Goal: Task Accomplishment & Management: Use online tool/utility

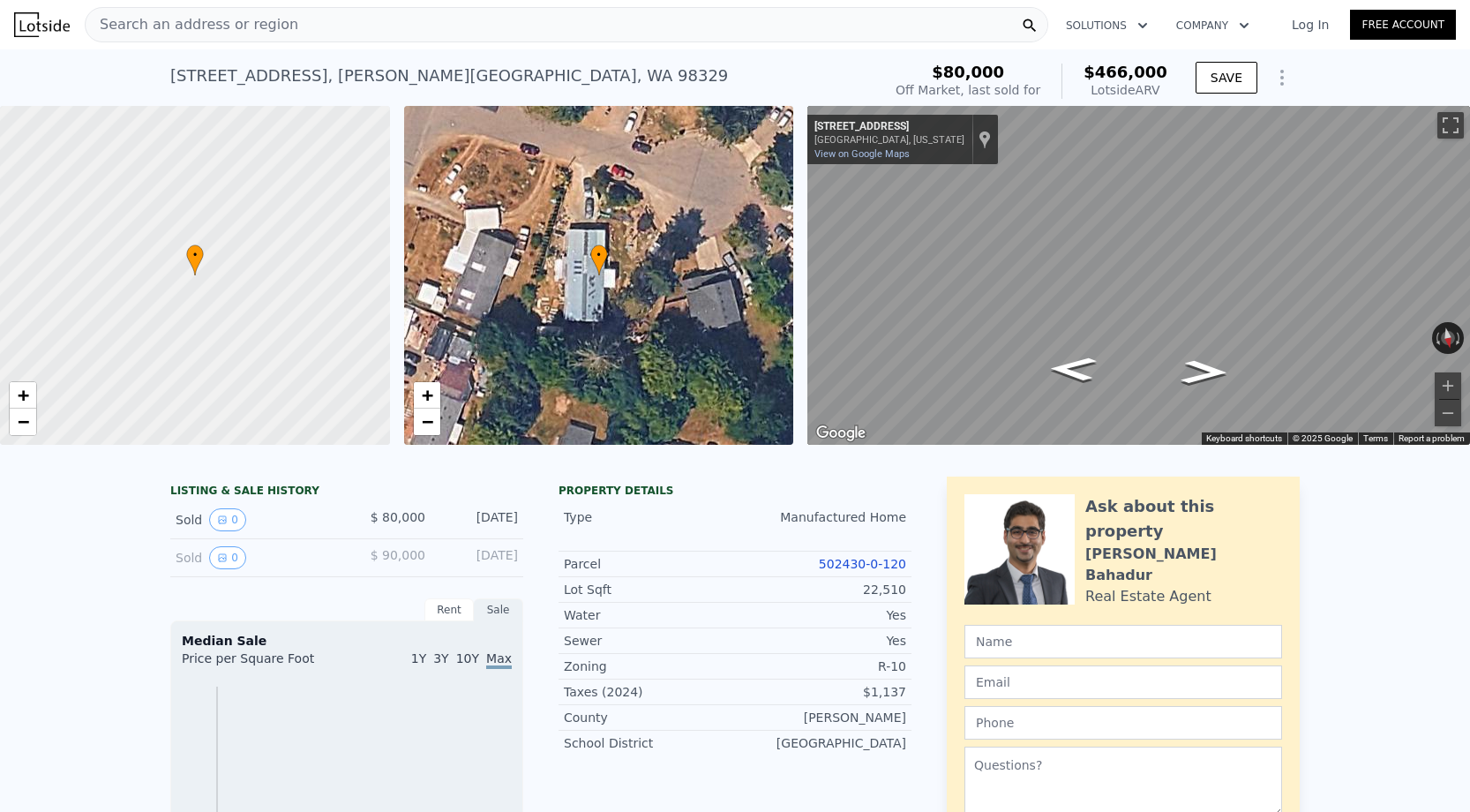
click at [476, 44] on div "Search an address or region Solutions Company Open main menu Log In Free Account" at bounding box center [735, 25] width 1441 height 42
click at [476, 35] on div "Search an address or region" at bounding box center [566, 24] width 963 height 35
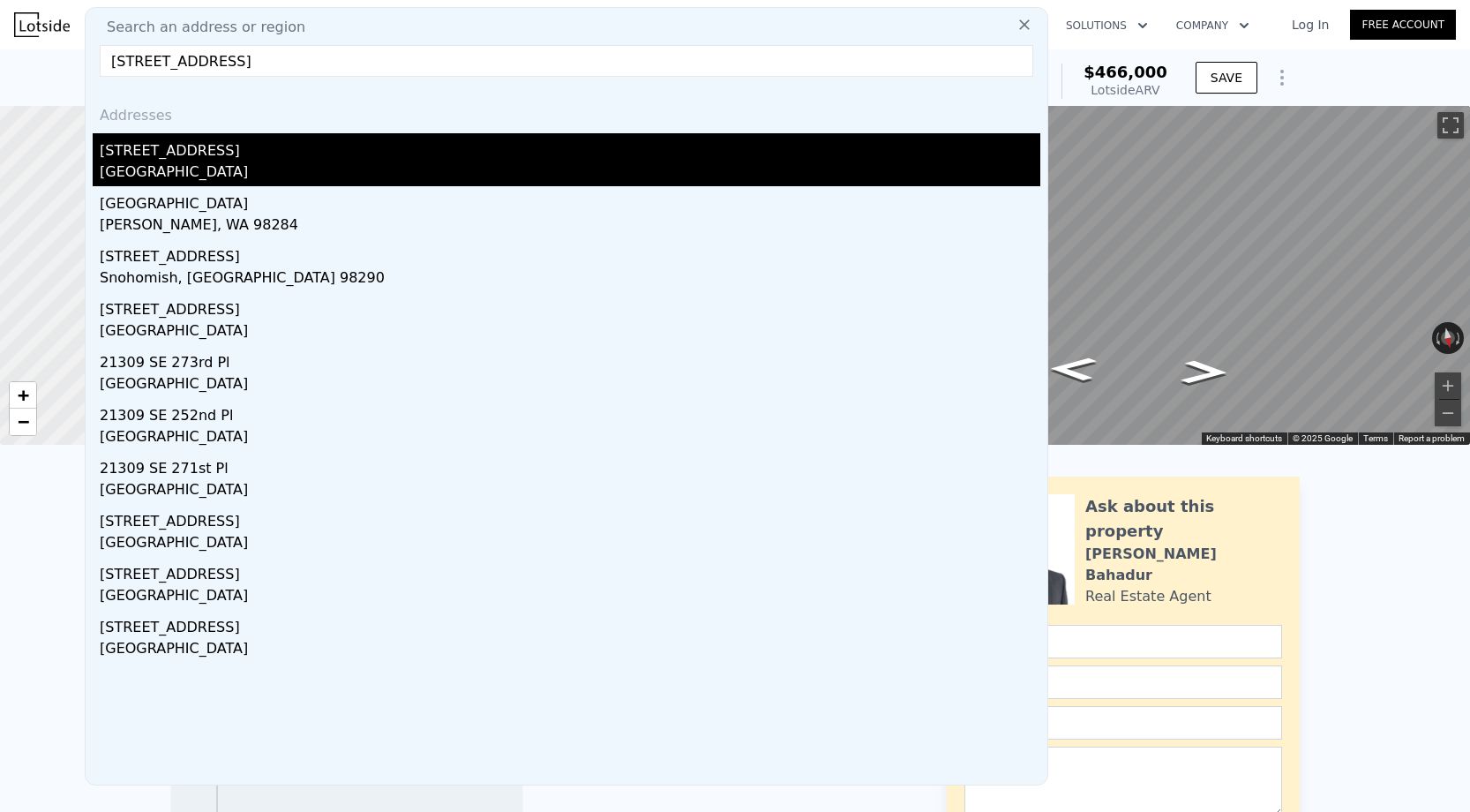
type input "21309 127th Pl SE"
click at [214, 165] on div "Kent, WA 98031" at bounding box center [569, 174] width 940 height 25
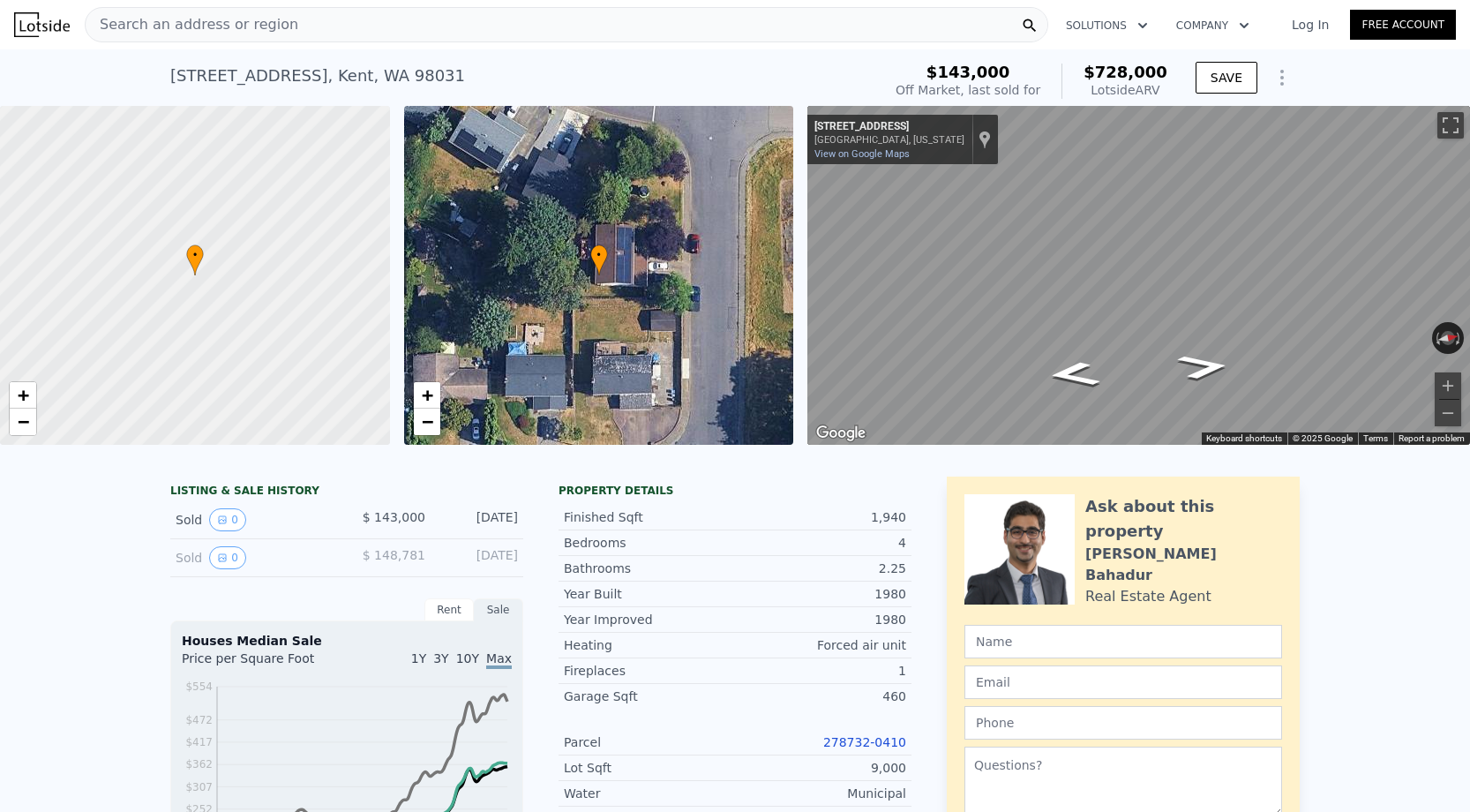
click at [320, 20] on div "Search an address or region" at bounding box center [566, 24] width 963 height 35
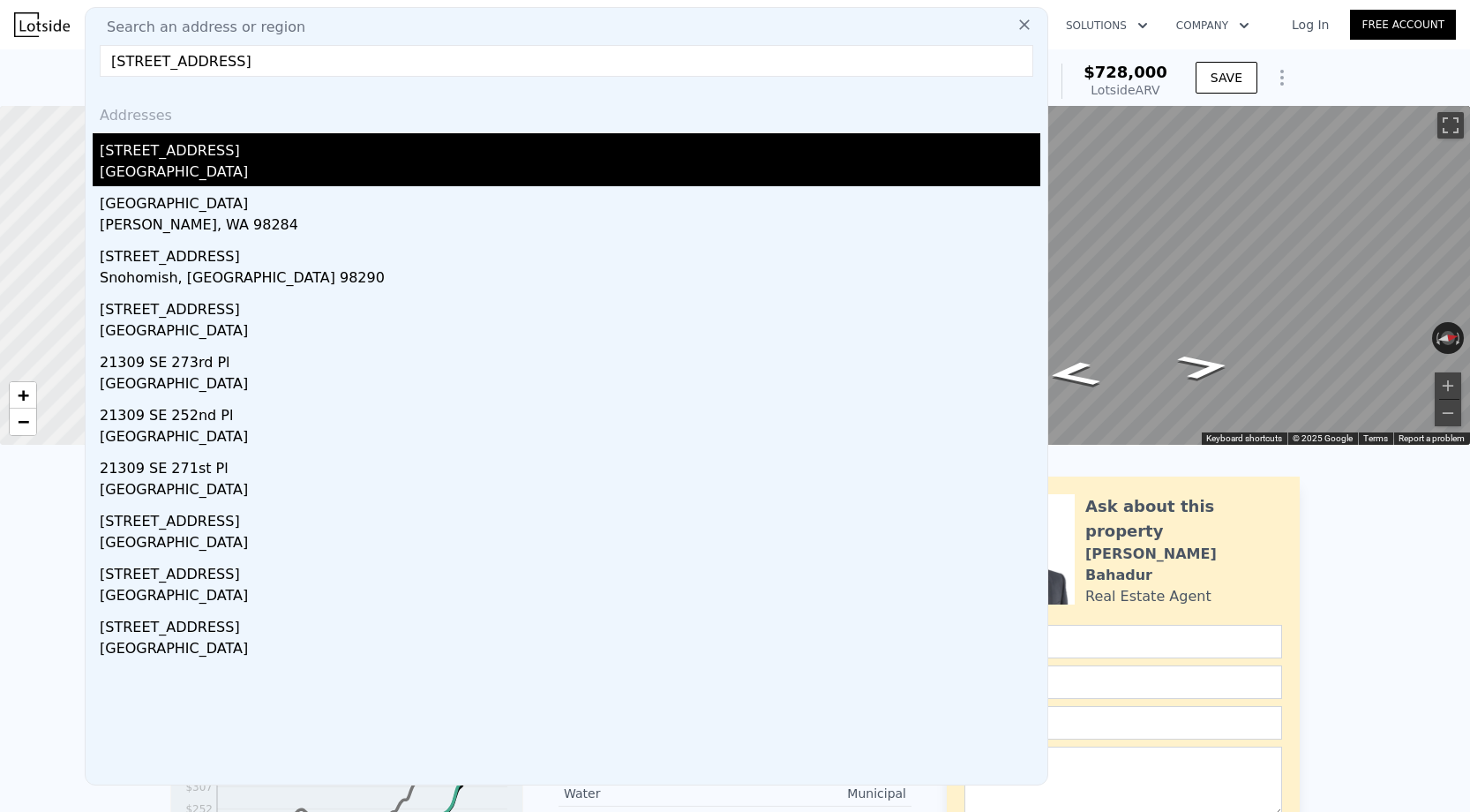
type input "21309 127th Pl SE"
click at [164, 163] on div "Kent, WA 98031" at bounding box center [569, 174] width 940 height 25
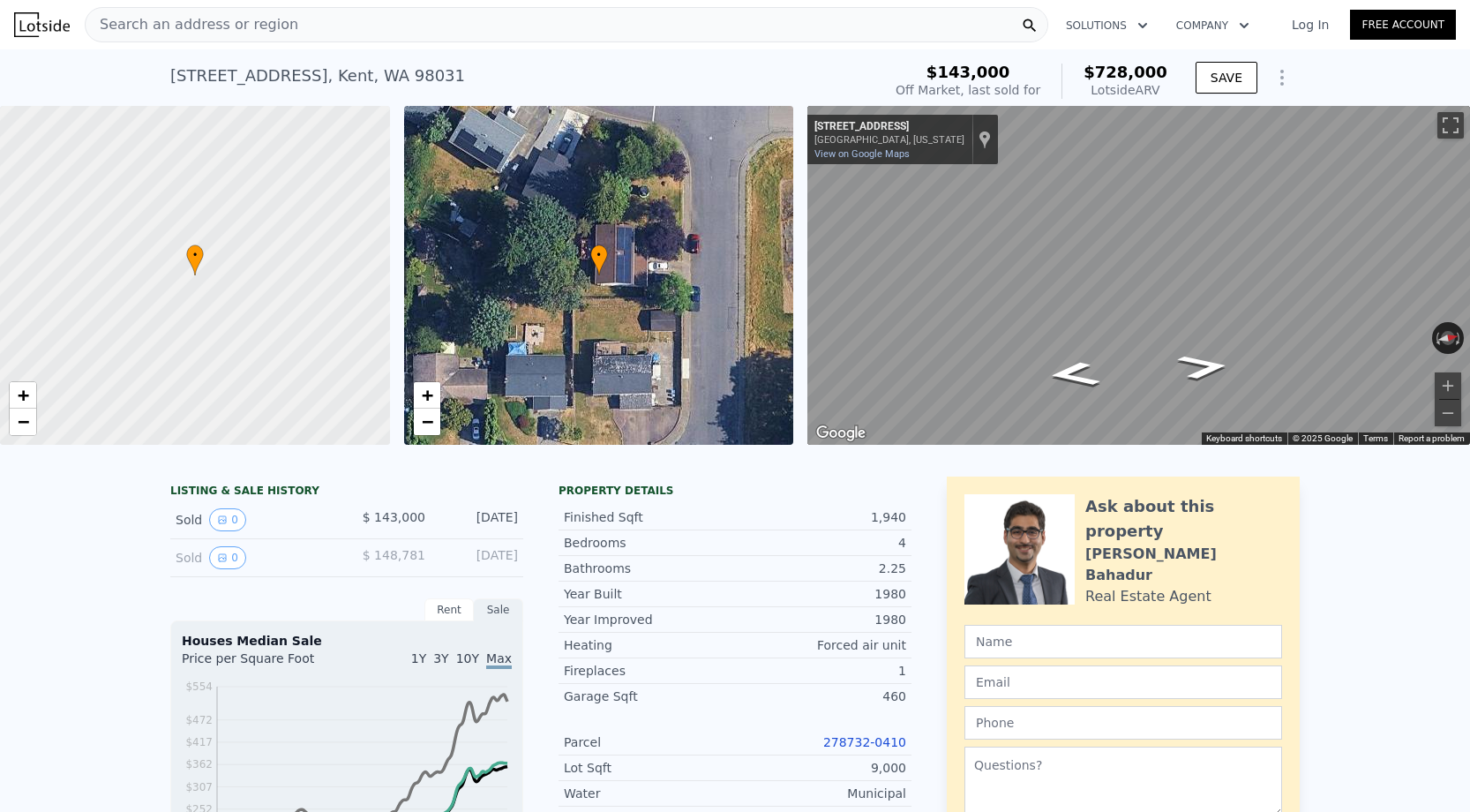
click at [268, 29] on span "Search an address or region" at bounding box center [191, 25] width 212 height 21
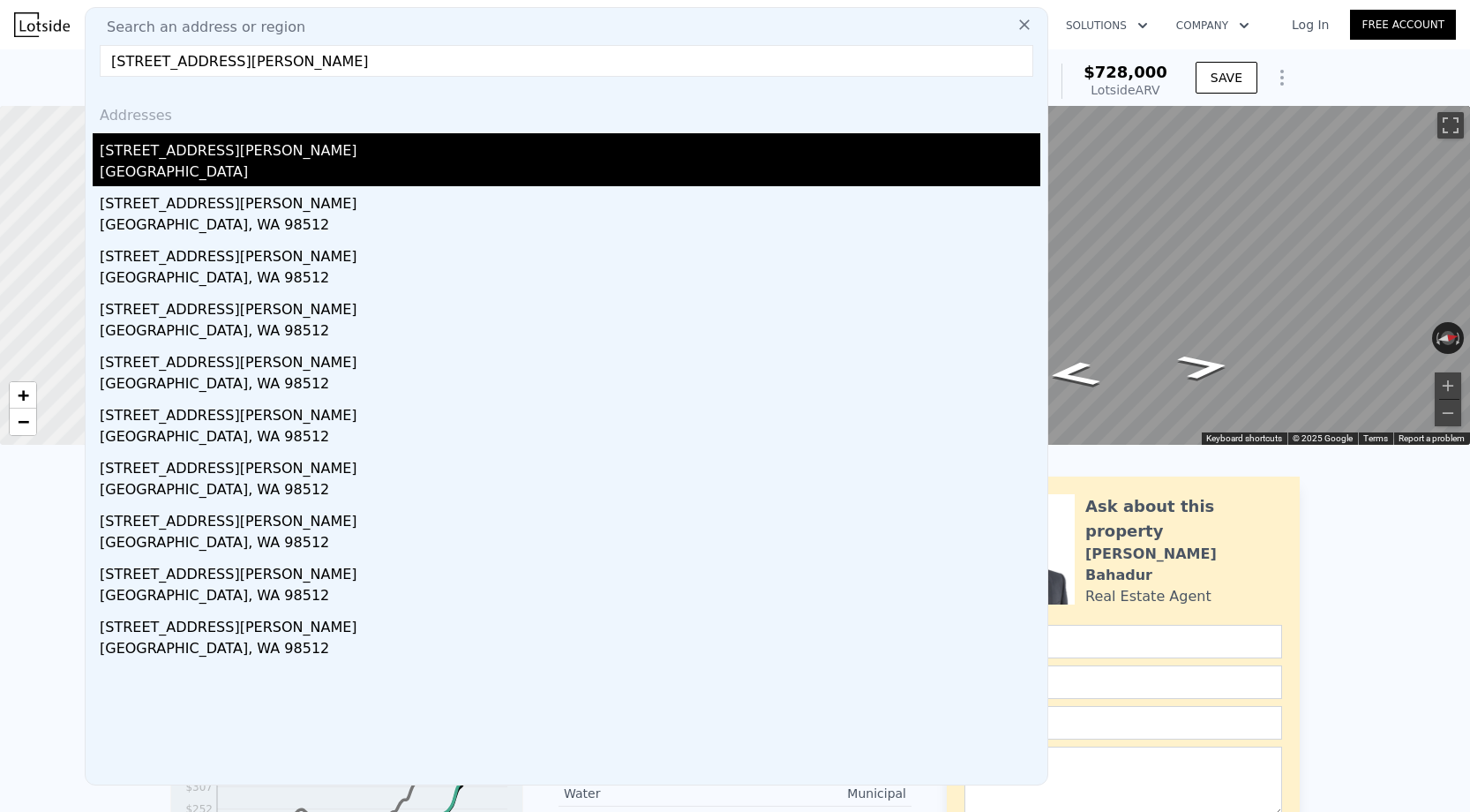
type input "5140 Kinney Rd SW"
click at [256, 165] on div "Thurston County, WA 98512" at bounding box center [569, 174] width 940 height 25
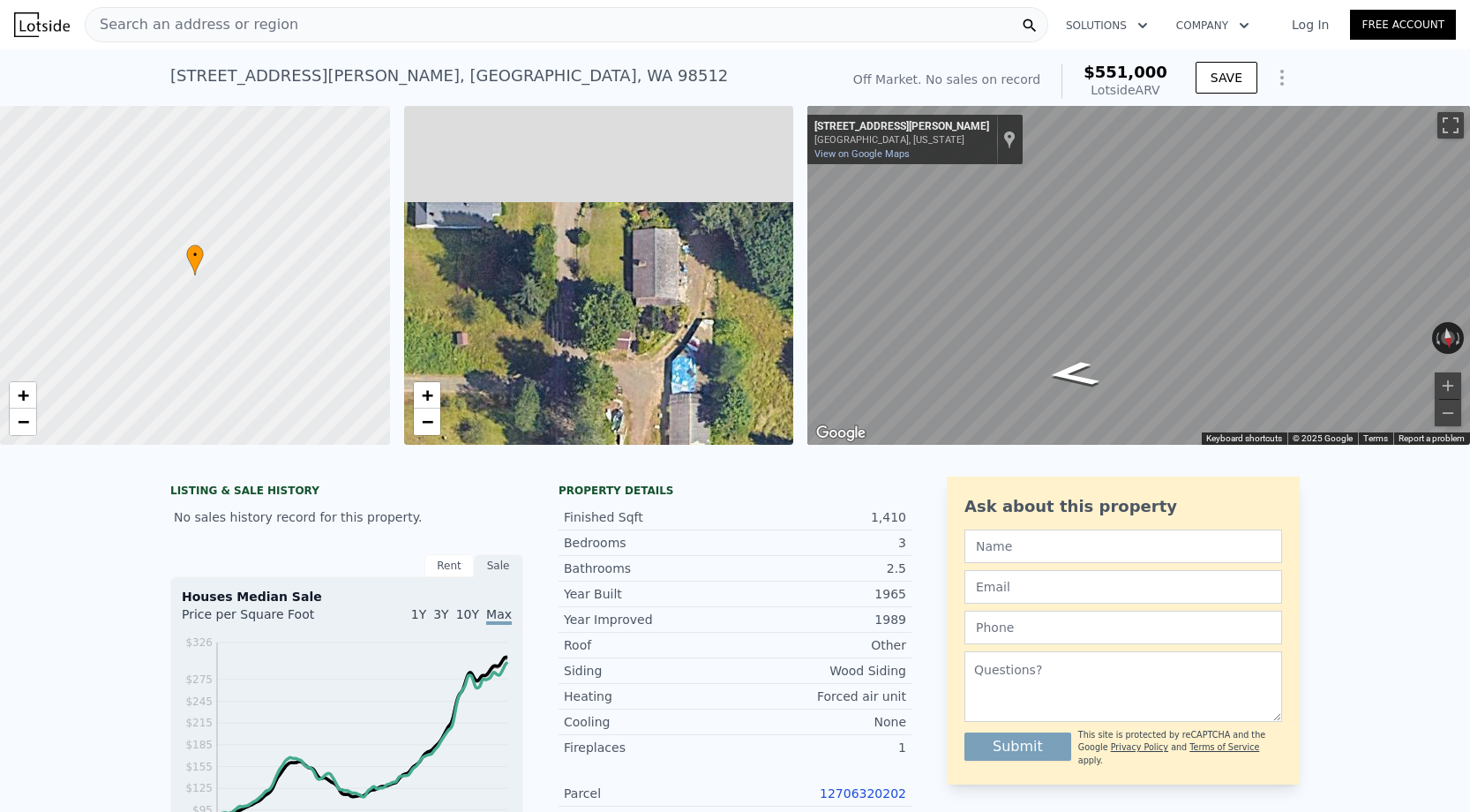
drag, startPoint x: 646, startPoint y: 205, endPoint x: 705, endPoint y: 443, distance: 245.2
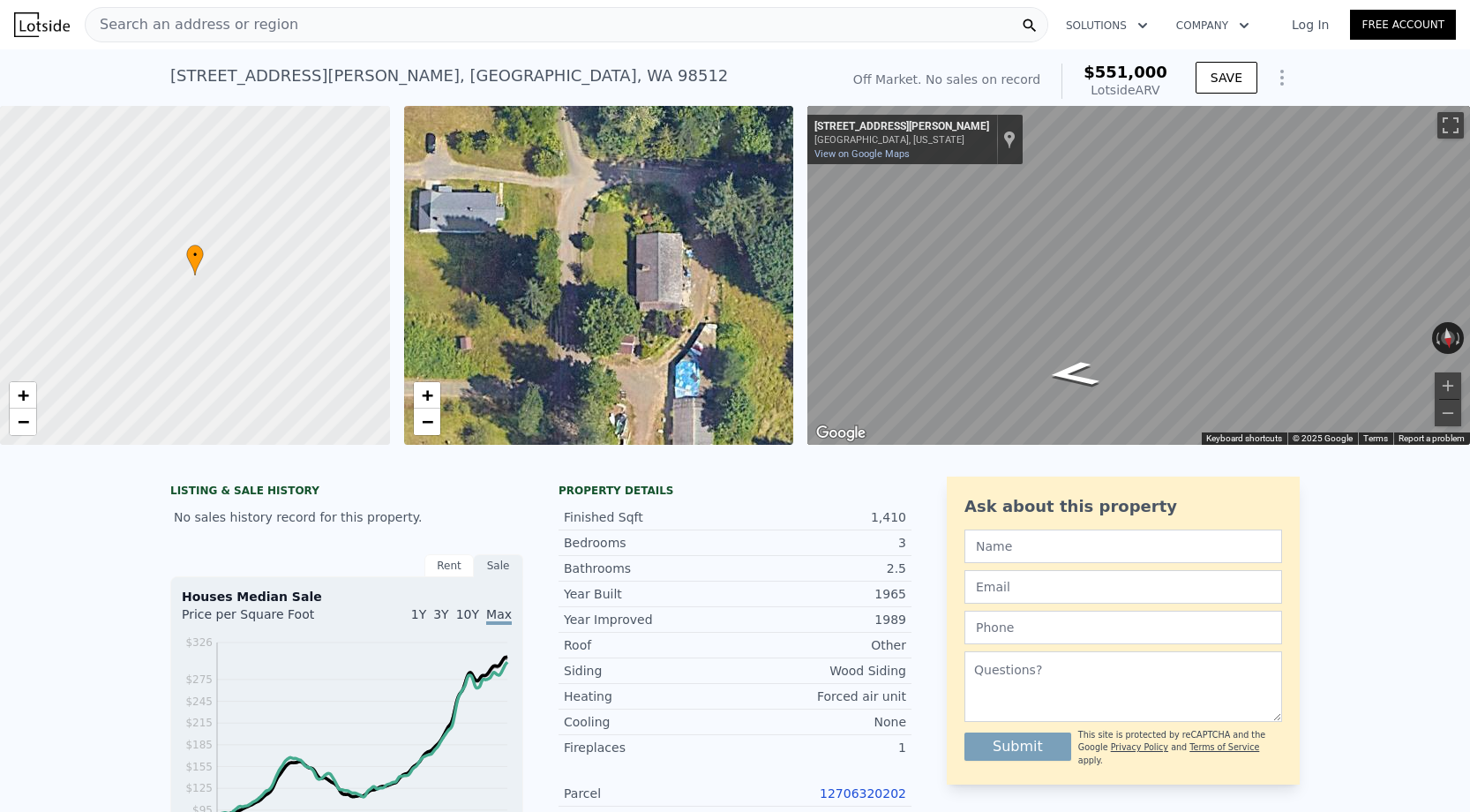
drag, startPoint x: 689, startPoint y: 329, endPoint x: 662, endPoint y: 217, distance: 115.2
click at [662, 217] on div "• + −" at bounding box center [599, 275] width 390 height 339
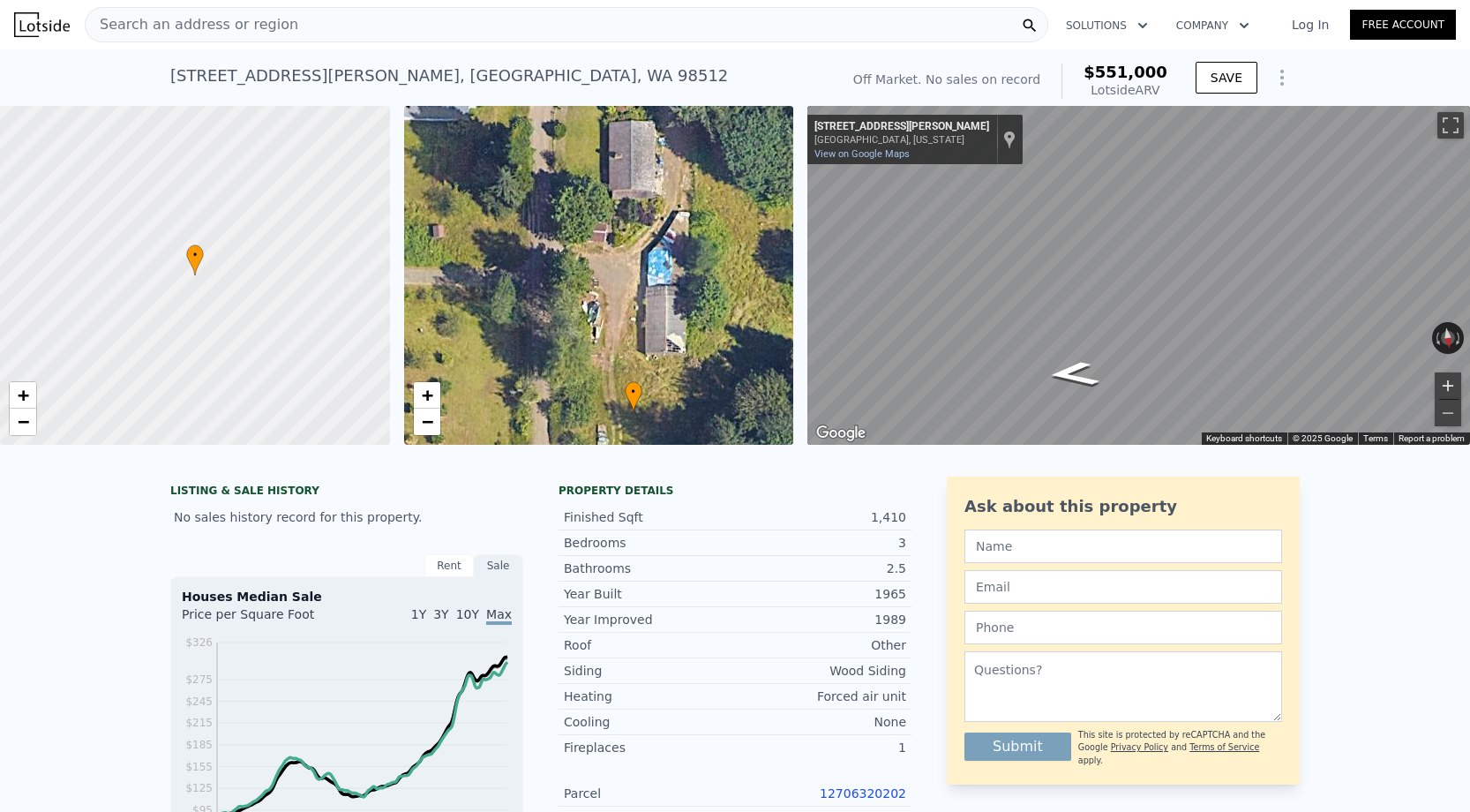
click at [1440, 387] on button "Zoom in" at bounding box center [1448, 385] width 27 height 27
click at [1450, 414] on button "Zoom out" at bounding box center [1448, 413] width 27 height 27
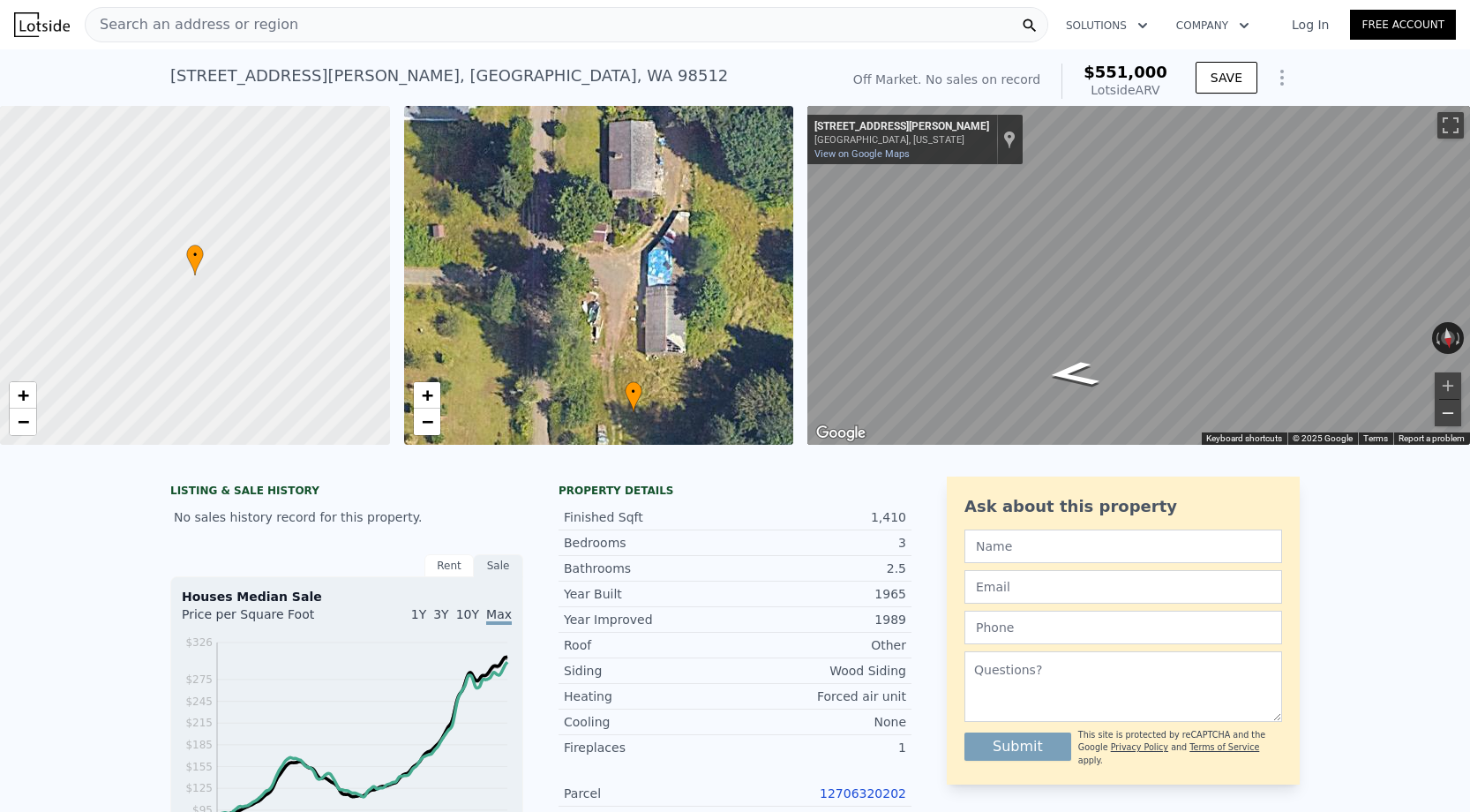
click at [1450, 414] on button "Zoom out" at bounding box center [1448, 413] width 27 height 27
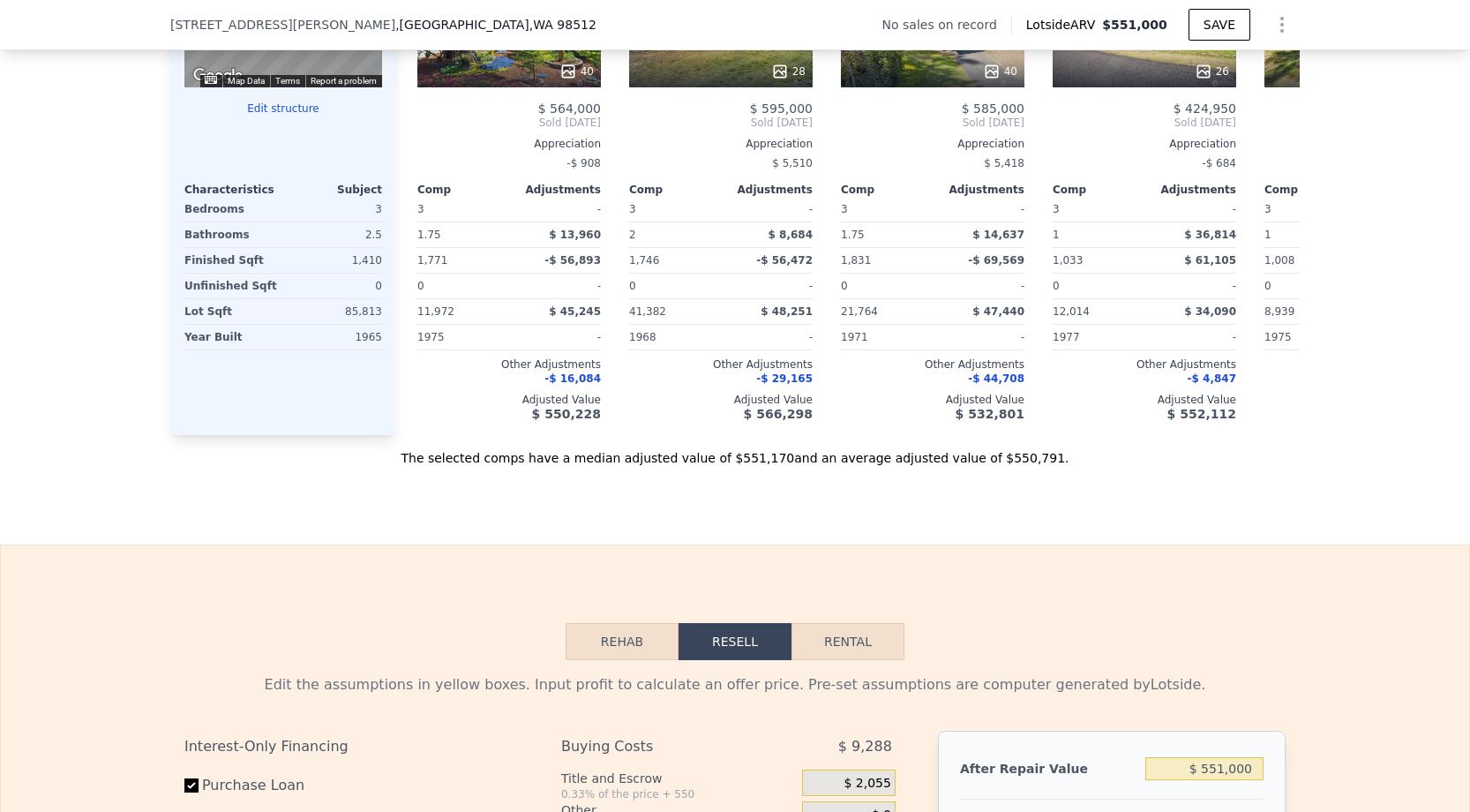
scroll to position [2110, 0]
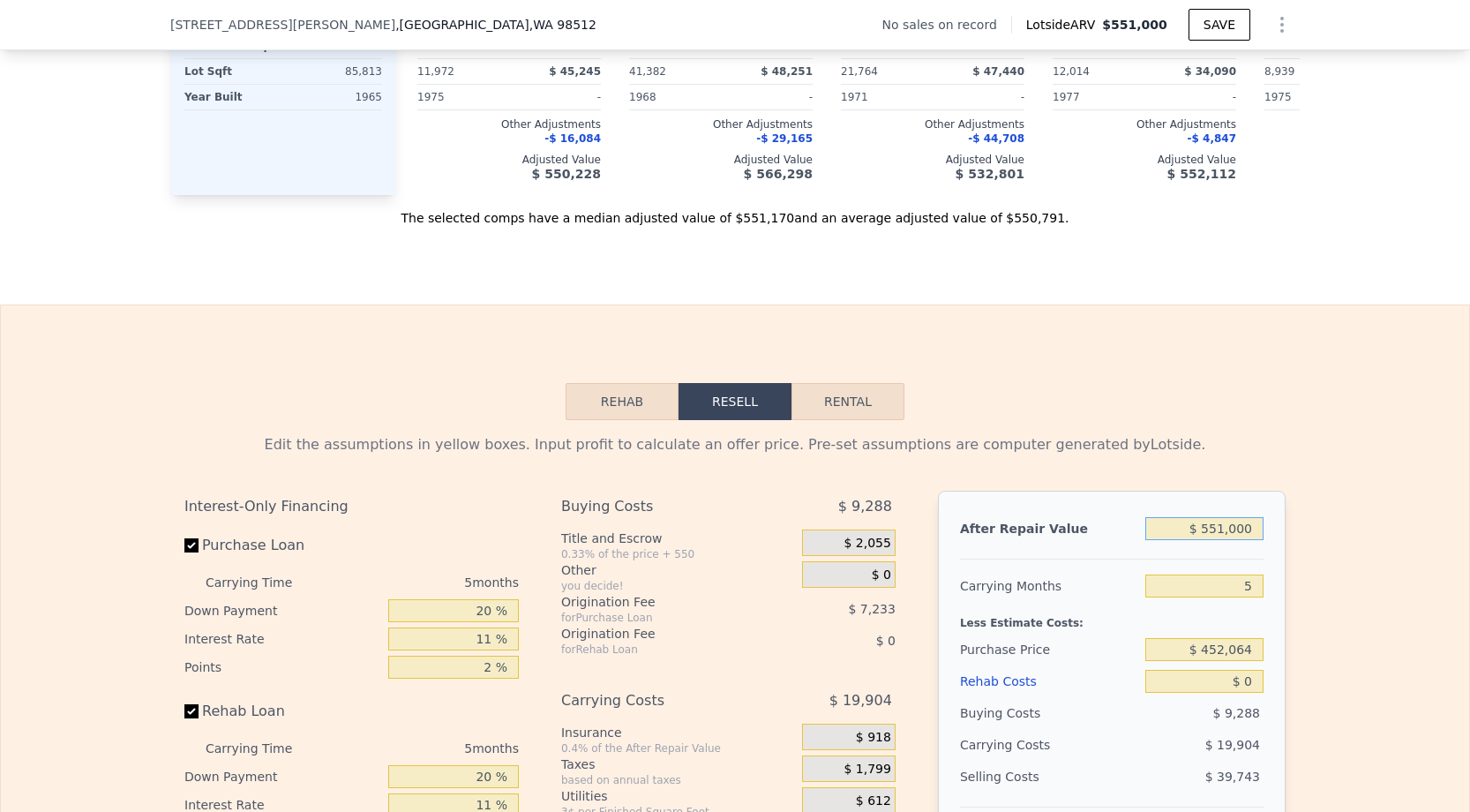
click at [1224, 536] on input "$ 551,000" at bounding box center [1204, 529] width 119 height 23
click at [1272, 592] on div "After Repair Value $ 551,000 Carrying Months 5 Less Estimate Costs: Purchase Pr…" at bounding box center [1111, 735] width 347 height 491
click at [1262, 592] on input "5" at bounding box center [1204, 586] width 119 height 23
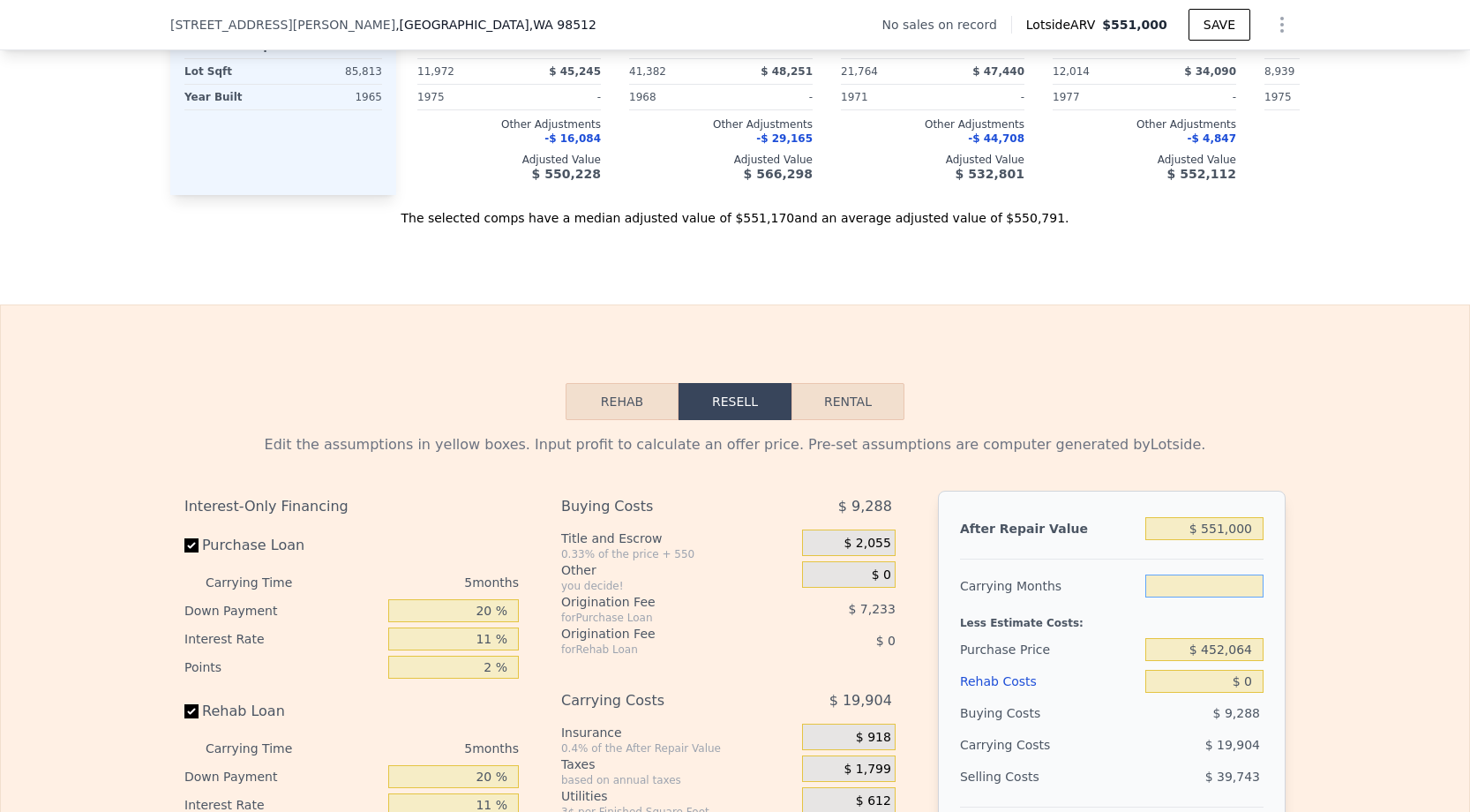
type input "3"
type input "$ 37,963"
type input "3"
click at [1223, 653] on input "$ 452,064" at bounding box center [1204, 649] width 119 height 23
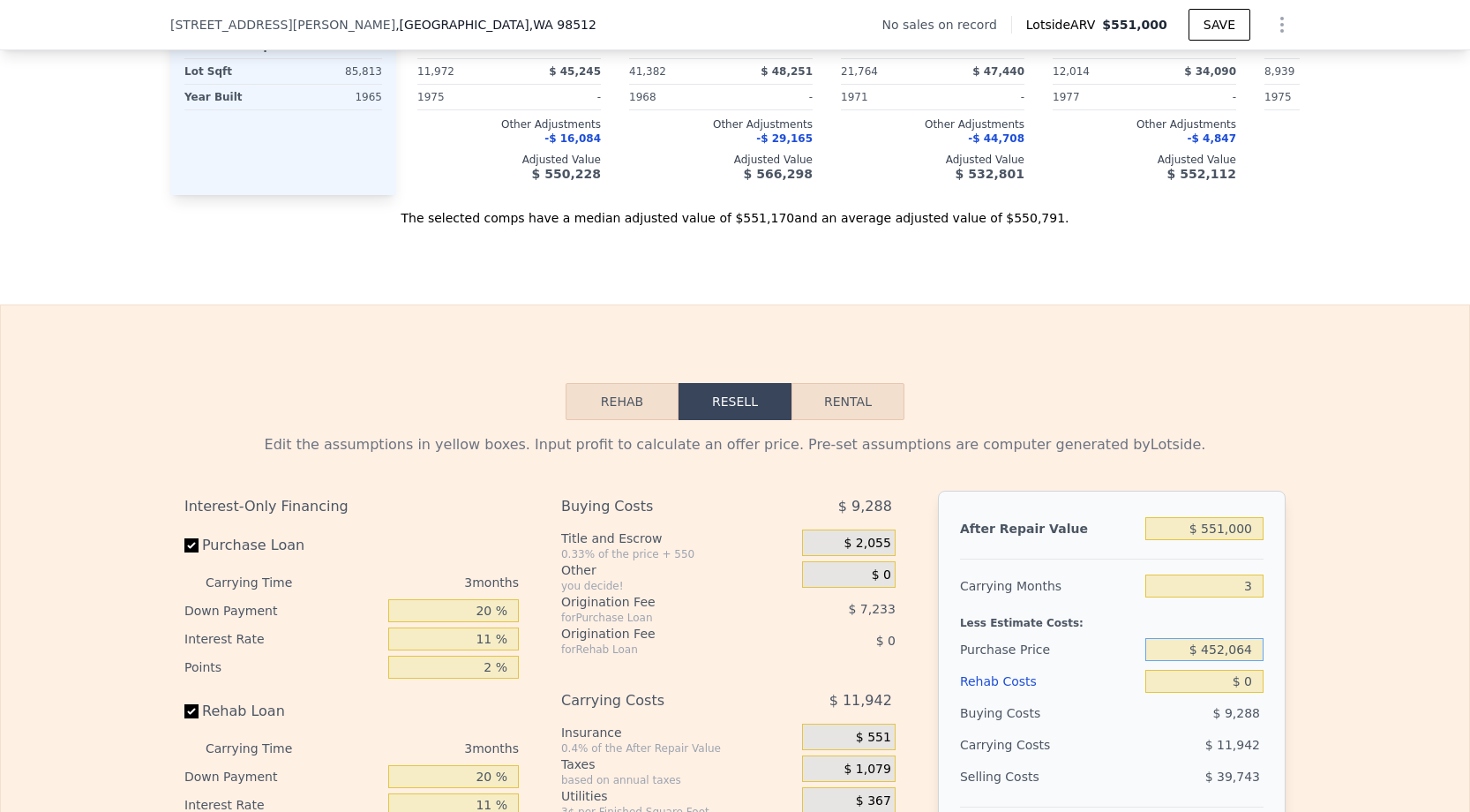
click at [1223, 653] on input "$ 452,064" at bounding box center [1204, 649] width 119 height 23
type input "$ 380,000"
type input "$ 113,004"
click at [1256, 686] on input "$ 0" at bounding box center [1204, 681] width 119 height 23
type input "$ 6"
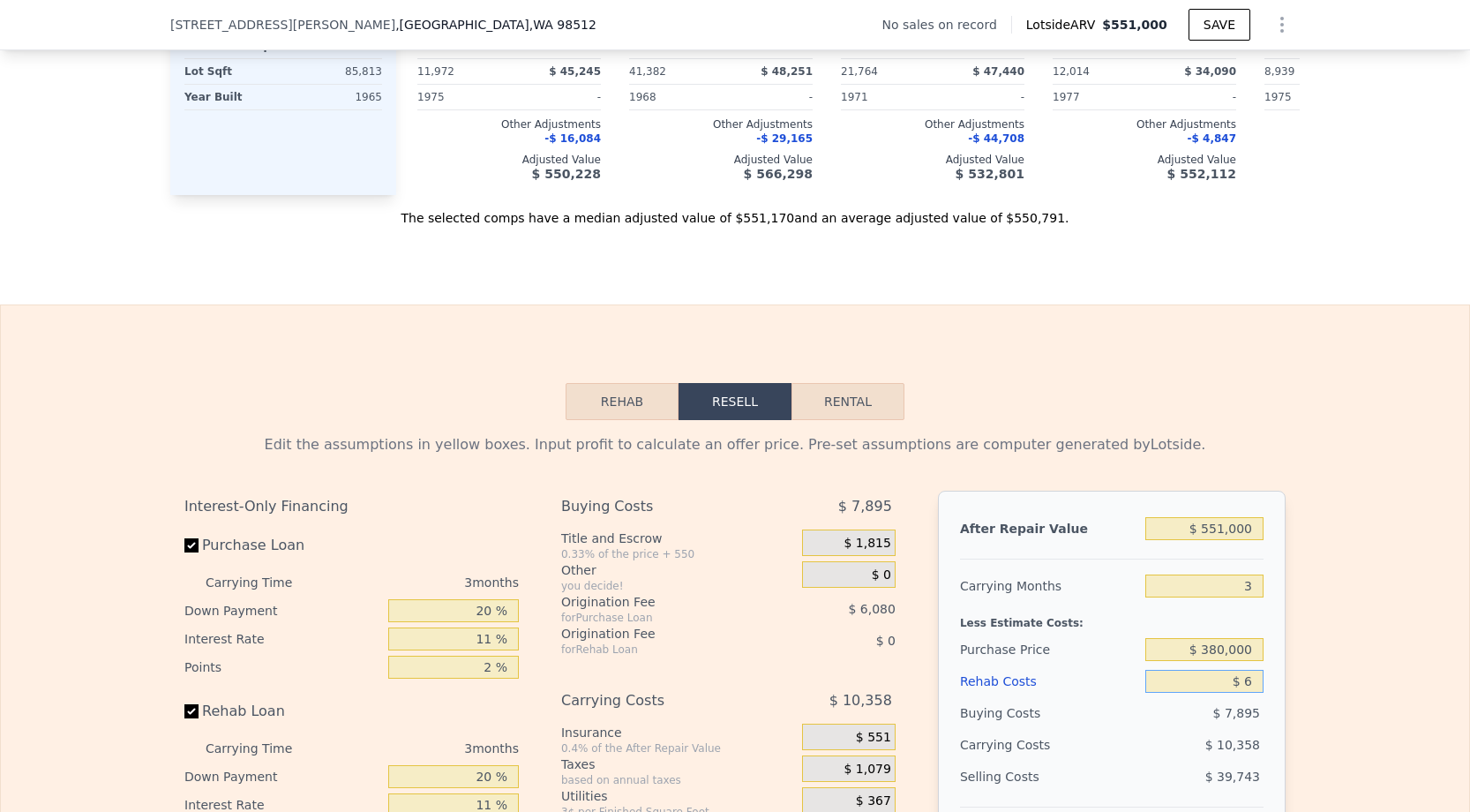
type input "$ 112,998"
type input "$ 60"
type input "$ 112,943"
type input "$ 600"
type input "$ 112,382"
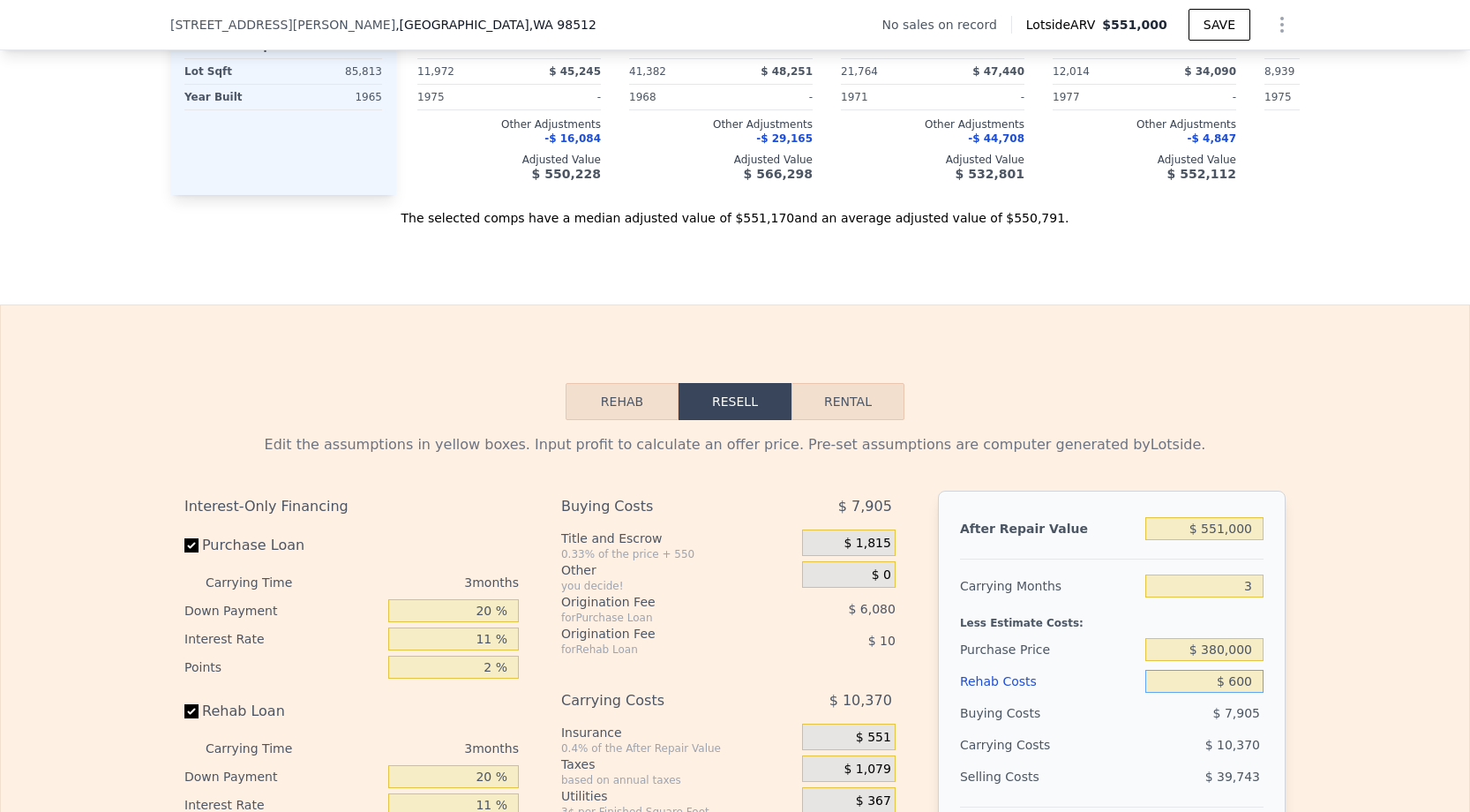
type input "$ 6,000"
type input "$ 106,776"
type input "$ 60,000"
type input "$ 50,724"
type input "$ 600,000"
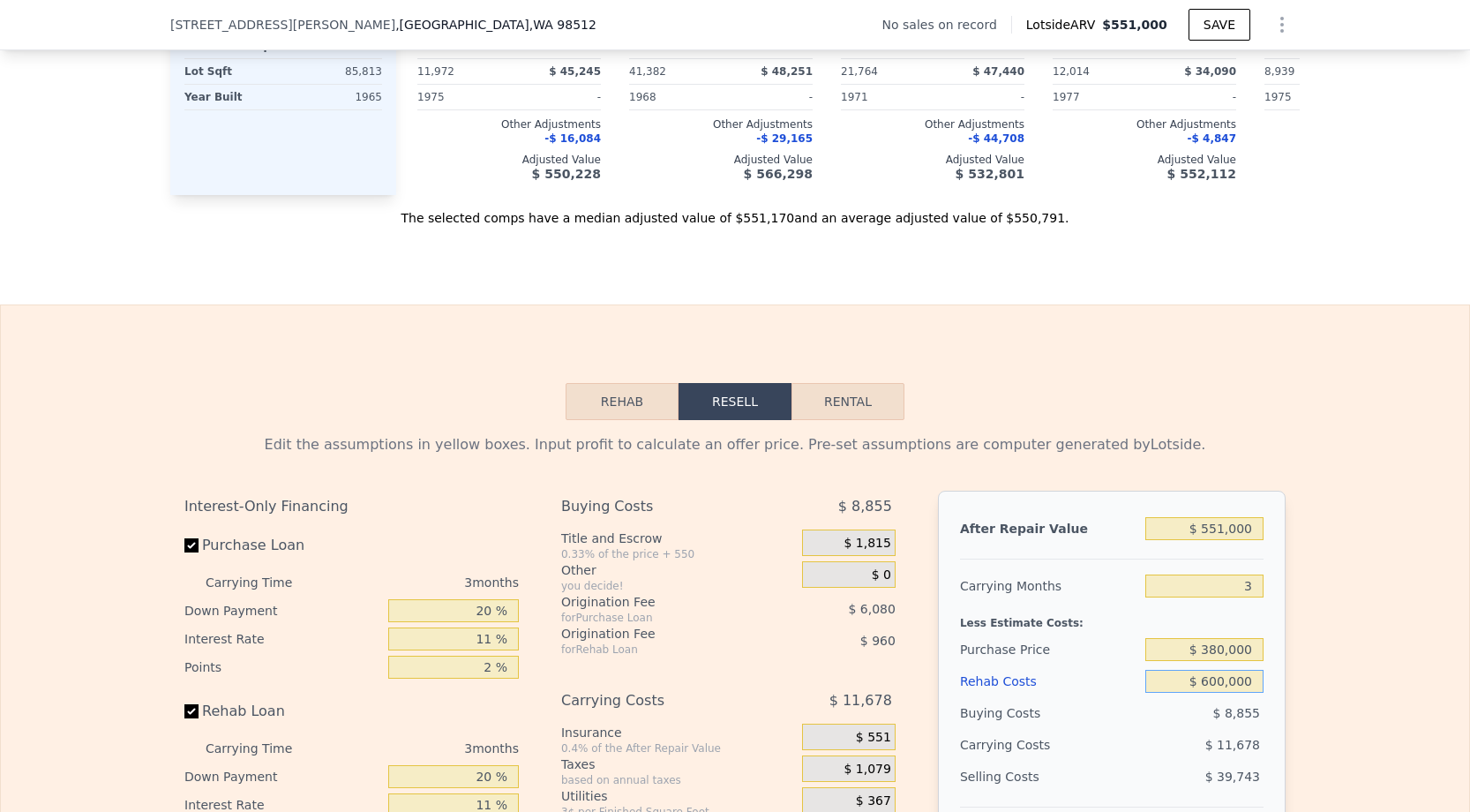
type input "-$ 509,796"
type input "$ 60,000"
type input "$ 50,724"
click at [1250, 383] on div "Rehab Resell Rental Edit the assumptions in yellow boxes. Input profit to calcu…" at bounding box center [735, 729] width 1470 height 850
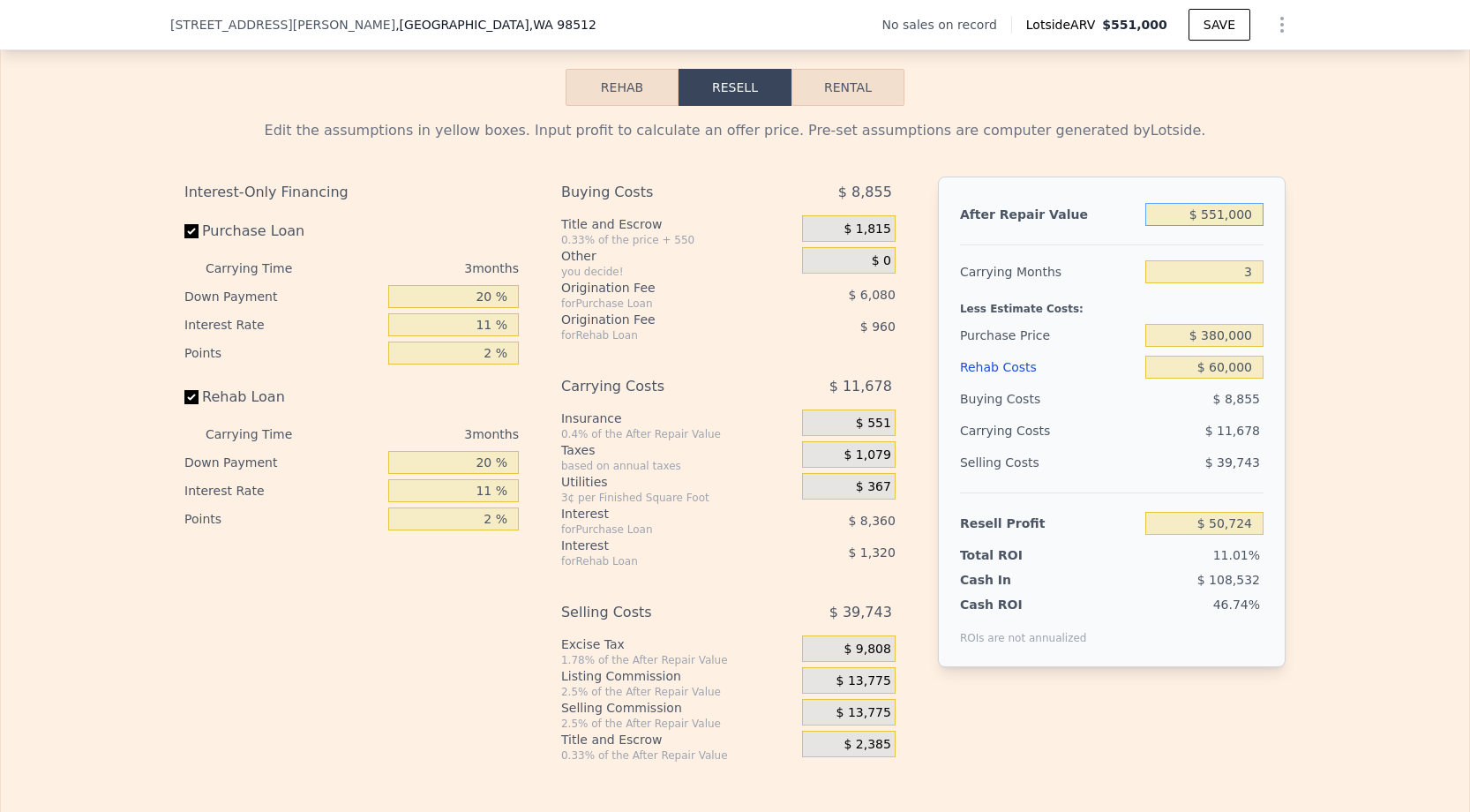
click at [1219, 223] on input "$ 551,000" at bounding box center [1204, 214] width 119 height 23
click at [1220, 218] on input "$ 551,000" at bounding box center [1204, 214] width 119 height 23
type input "$ 51,000"
type input "-$ 413,211"
type input "$ 1,000"
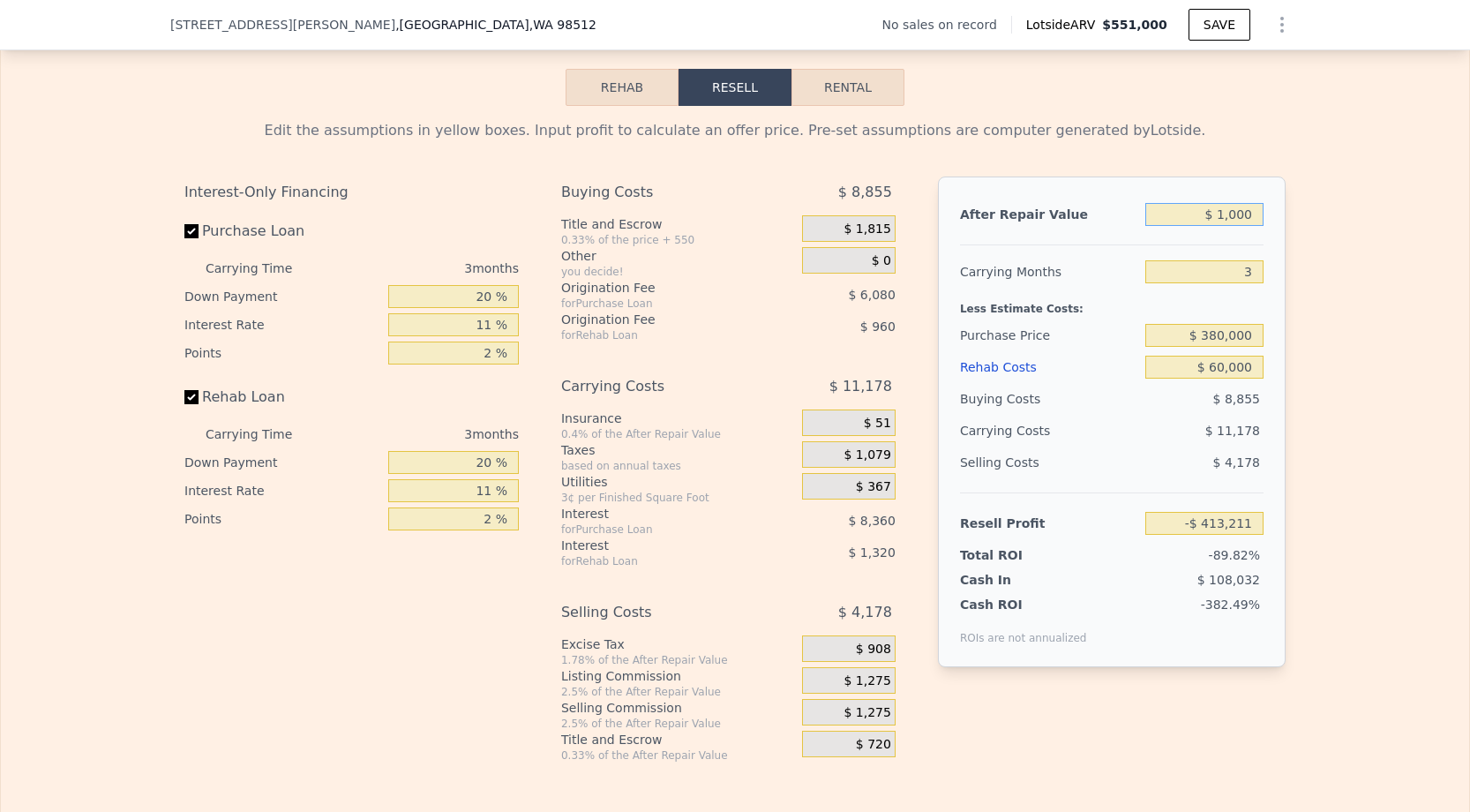
type input "-$ 459,604"
type input "$ 61,000"
type input "-$ 403,932"
type input "$ 601,000"
type input "$ 97,118"
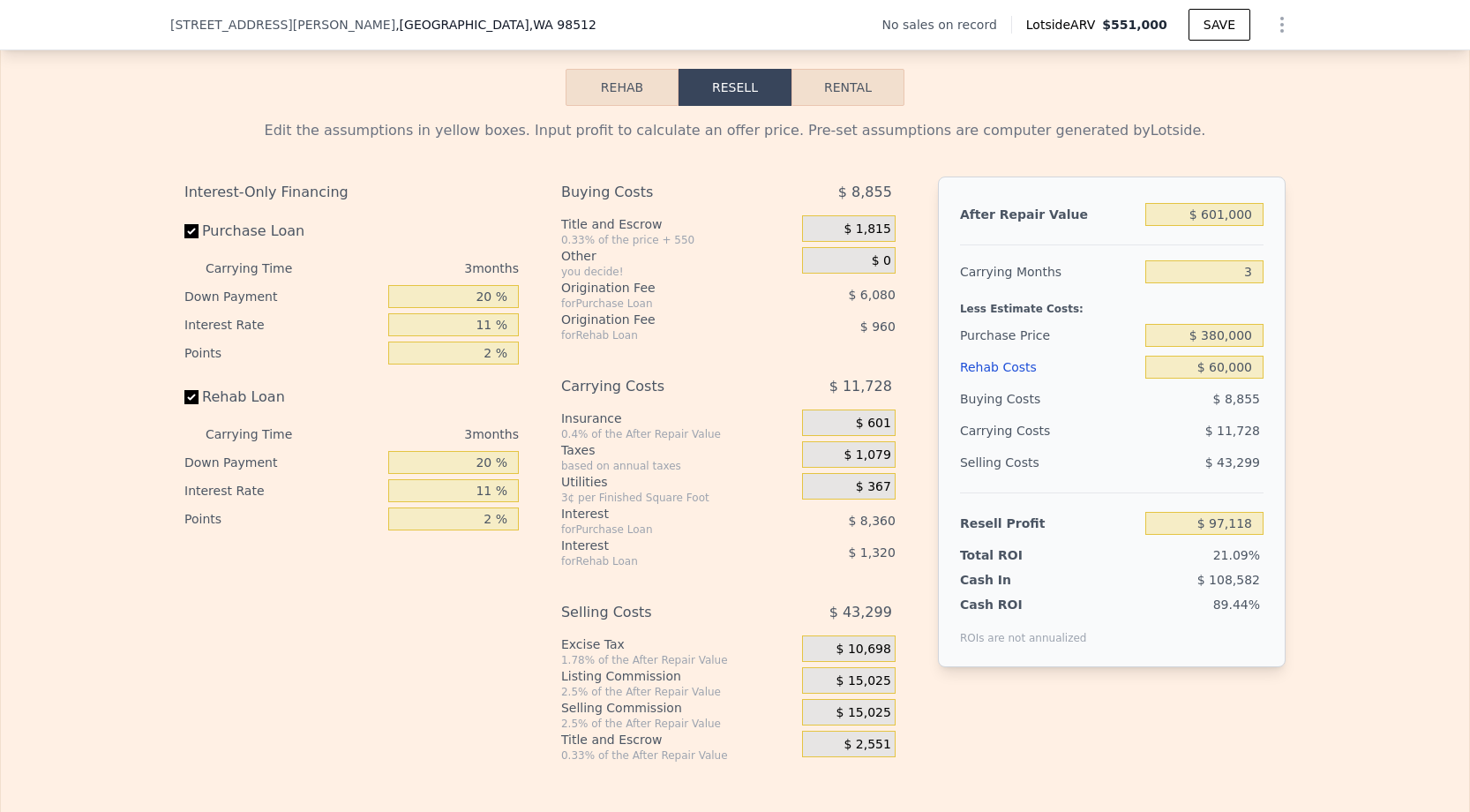
click at [1342, 302] on div "Edit the assumptions in yellow boxes. Input profit to calculate an offer price.…" at bounding box center [735, 434] width 1468 height 656
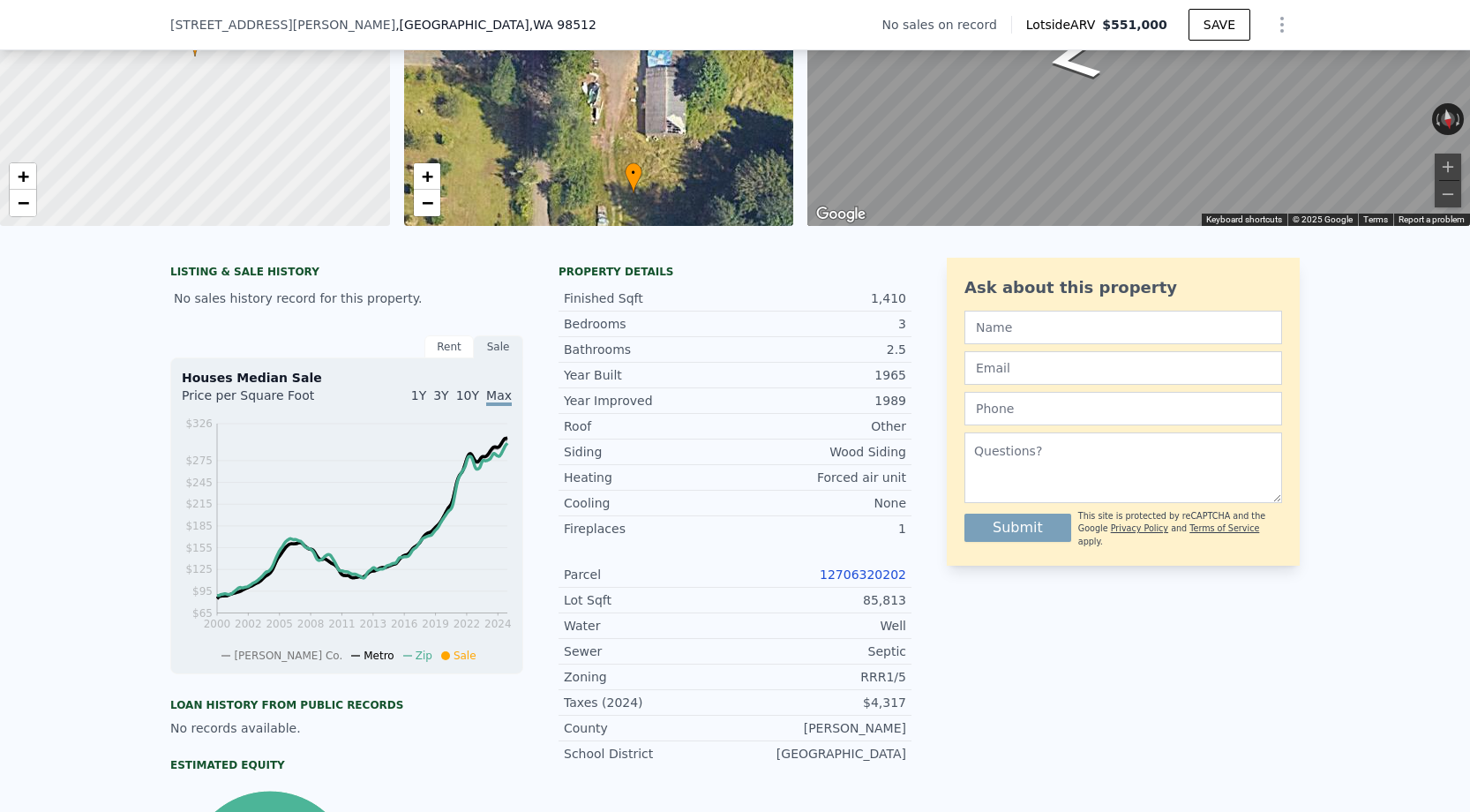
scroll to position [237, 0]
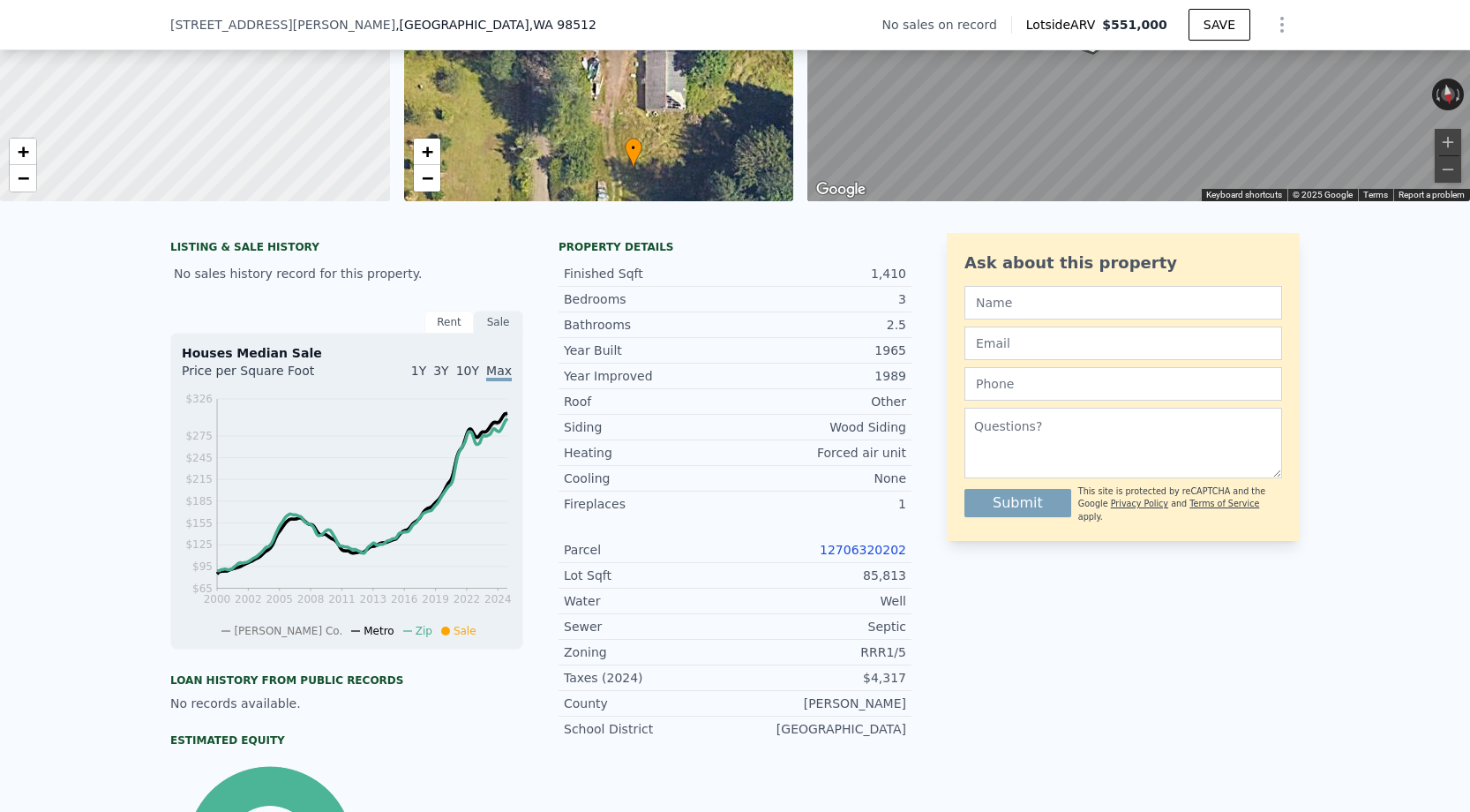
click at [847, 543] on link "12706320202" at bounding box center [863, 549] width 86 height 14
type input "$ 551,000"
type input "5"
type input "$ 0"
type input "$ 30,001"
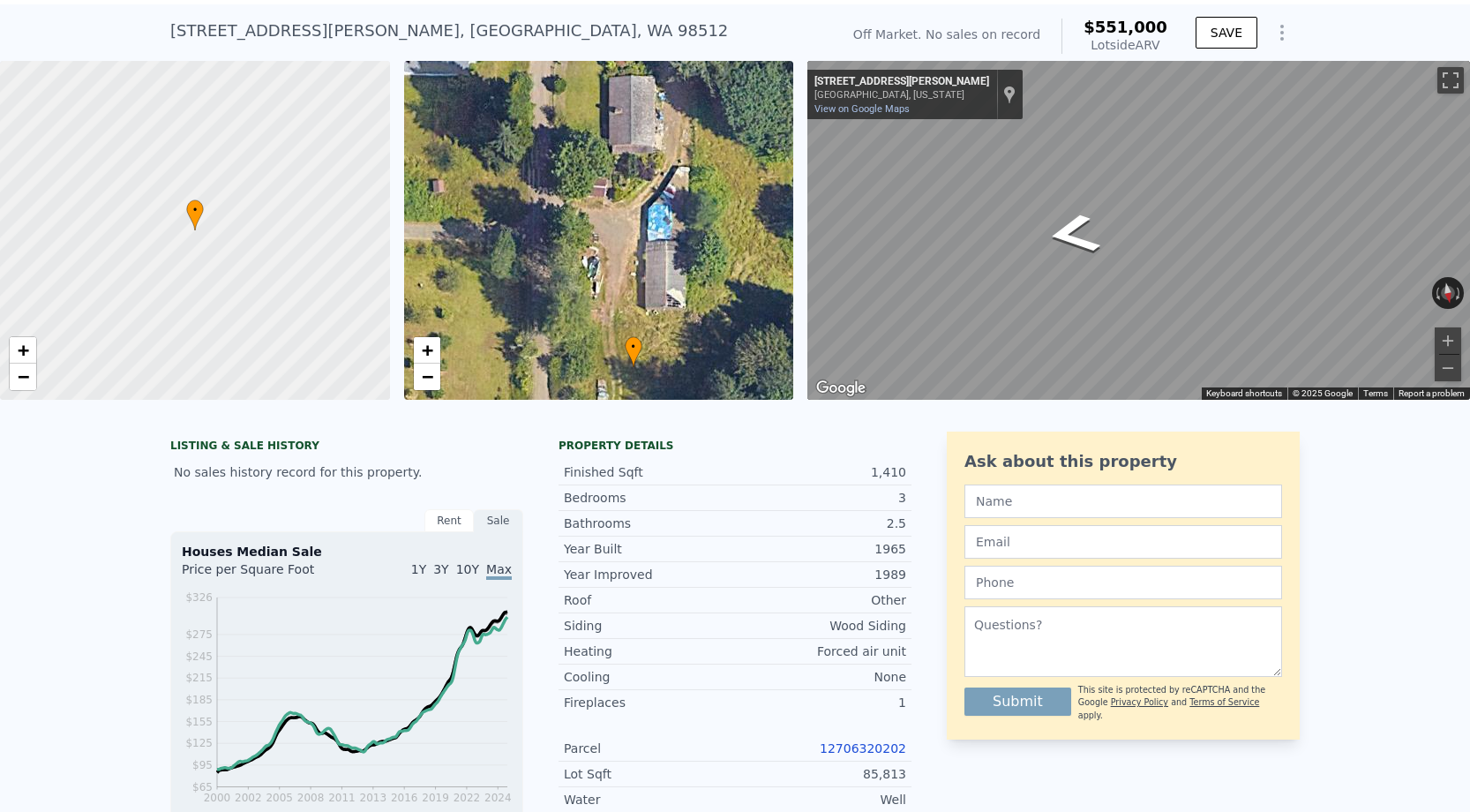
scroll to position [134, 0]
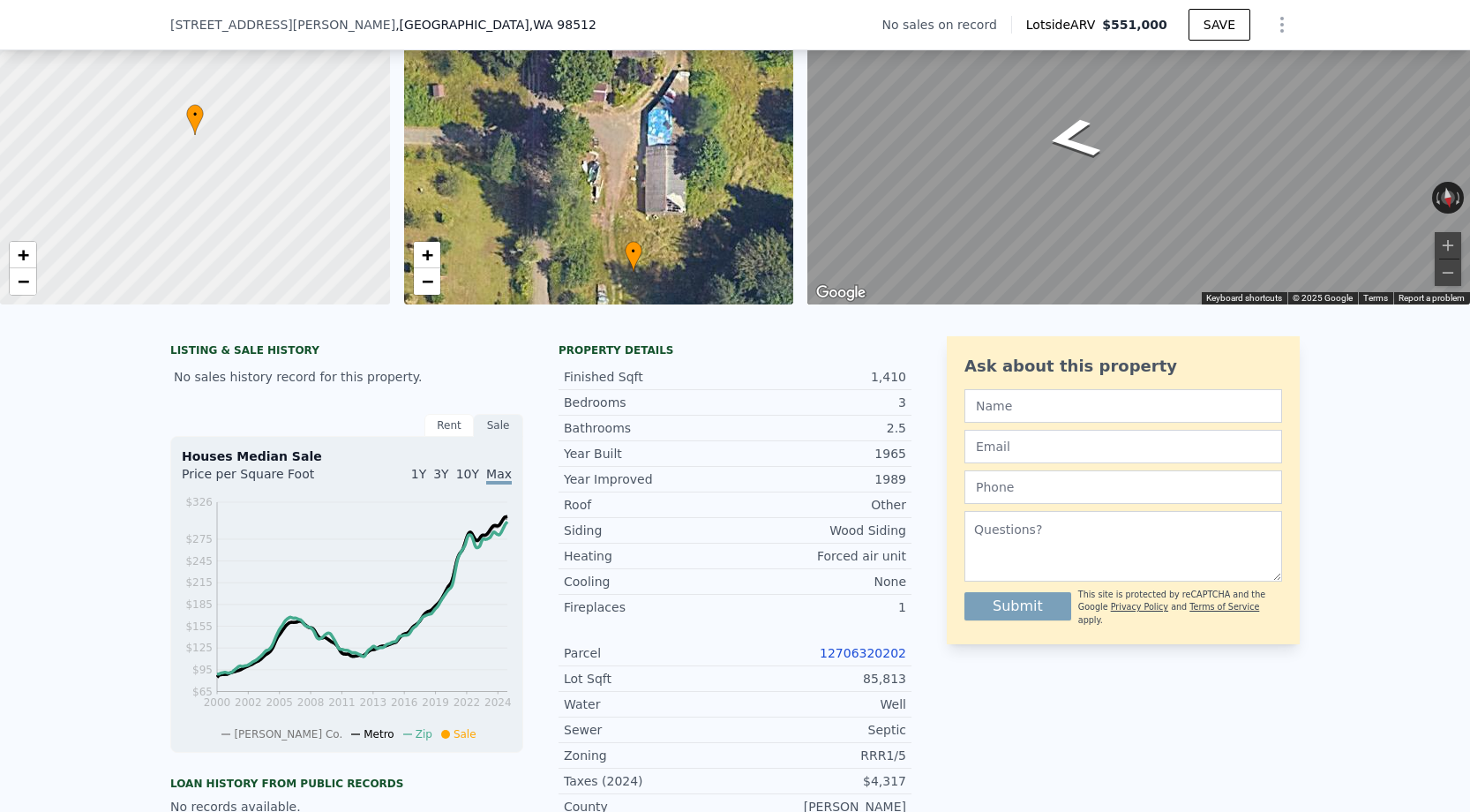
click at [864, 659] on link "12706320202" at bounding box center [863, 652] width 86 height 14
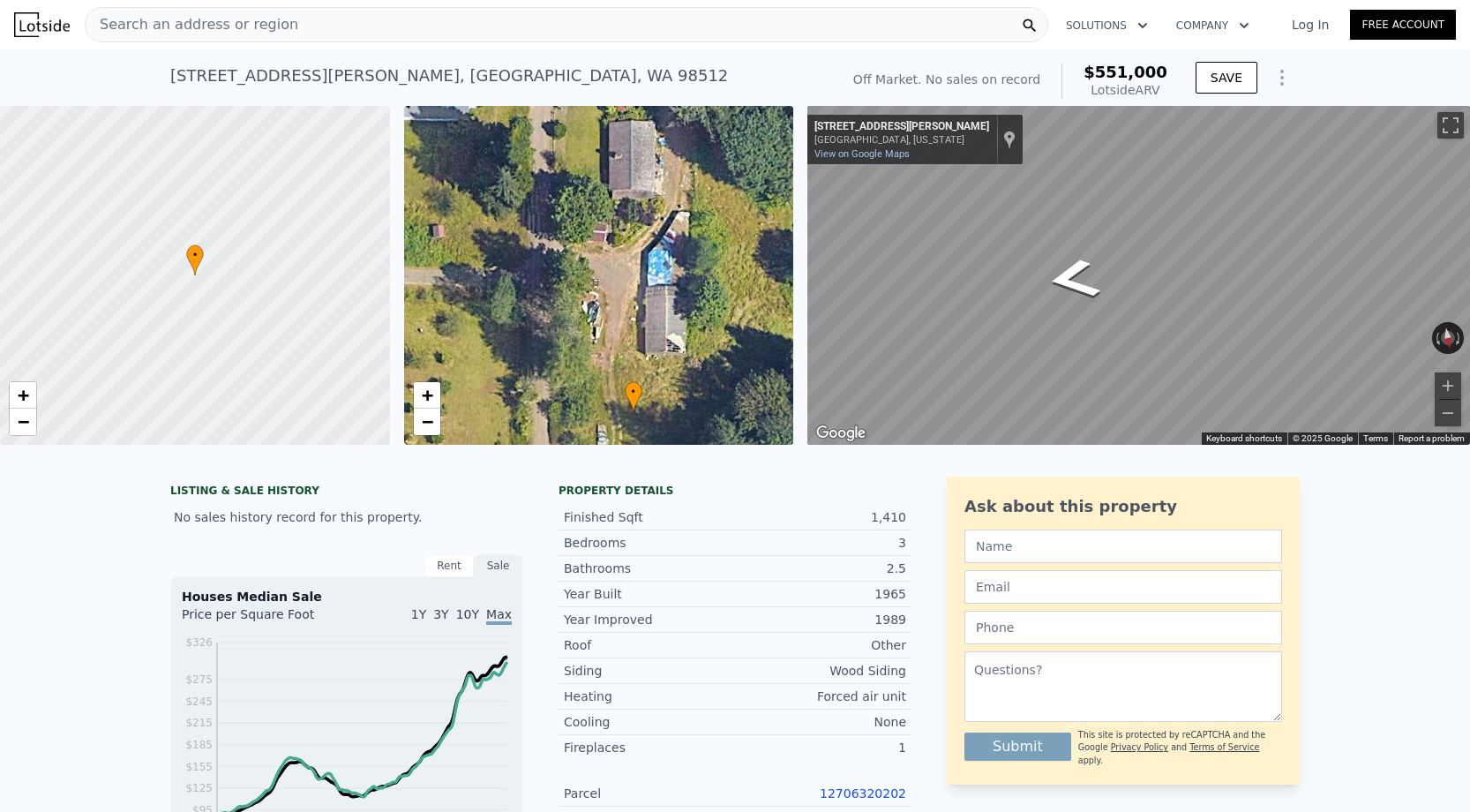
scroll to position [0, 0]
click at [1440, 393] on button "Zoom in" at bounding box center [1448, 385] width 27 height 27
click at [1445, 384] on button "Zoom in" at bounding box center [1448, 385] width 27 height 27
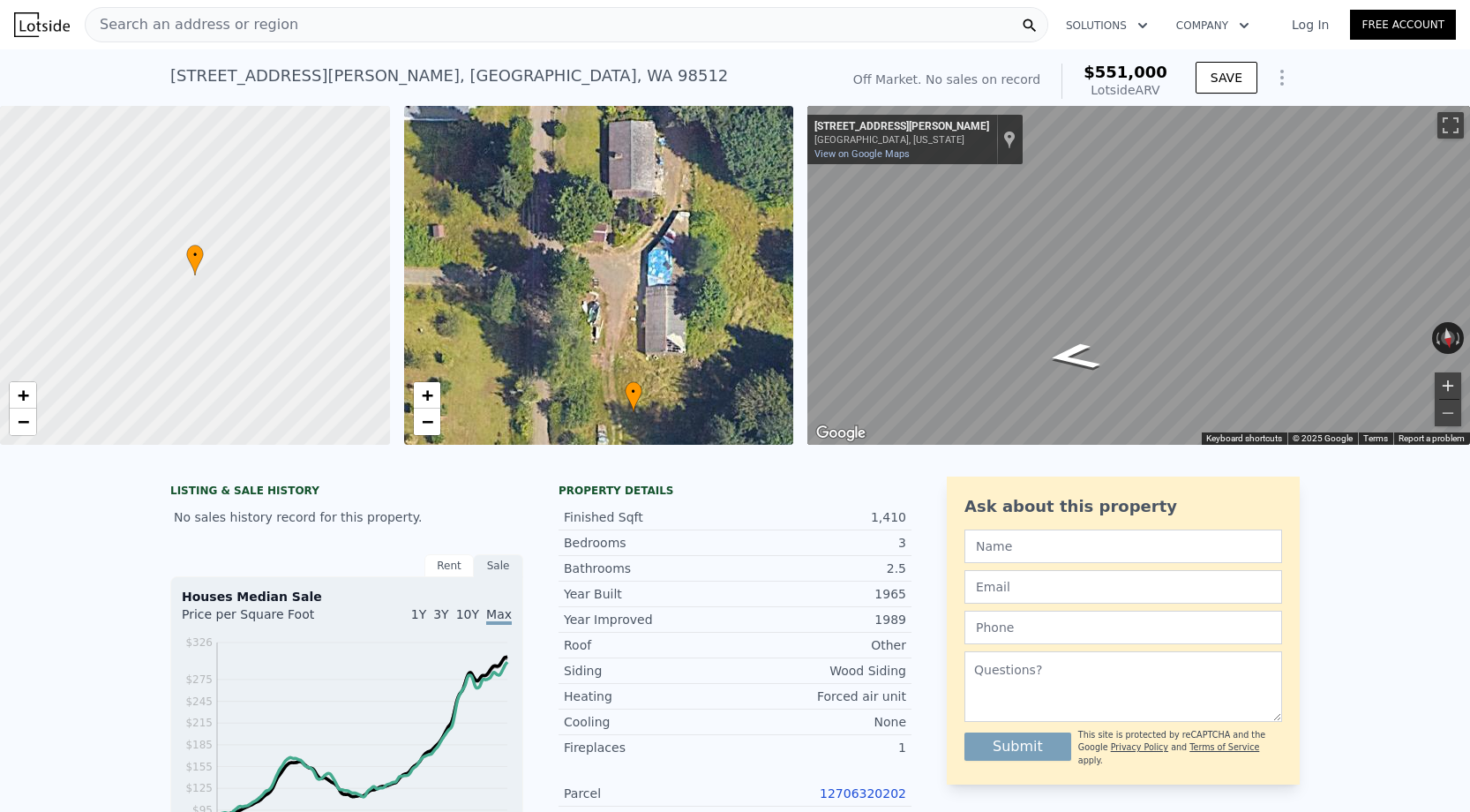
click at [1445, 384] on button "Zoom in" at bounding box center [1448, 385] width 27 height 27
click at [1451, 417] on button "Zoom out" at bounding box center [1448, 413] width 27 height 27
click at [1439, 391] on button "Zoom in" at bounding box center [1448, 385] width 27 height 27
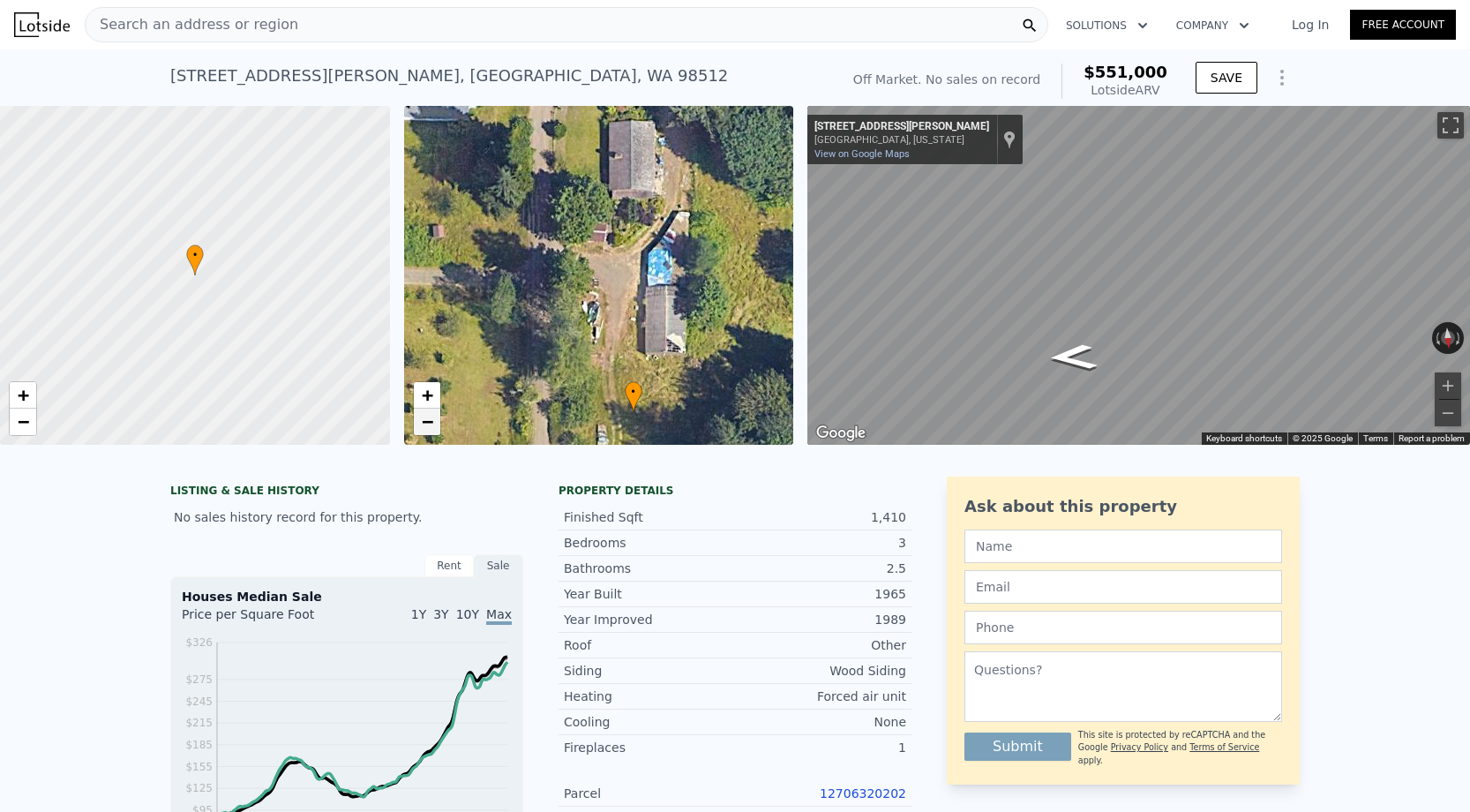
click at [423, 425] on span "−" at bounding box center [427, 421] width 11 height 22
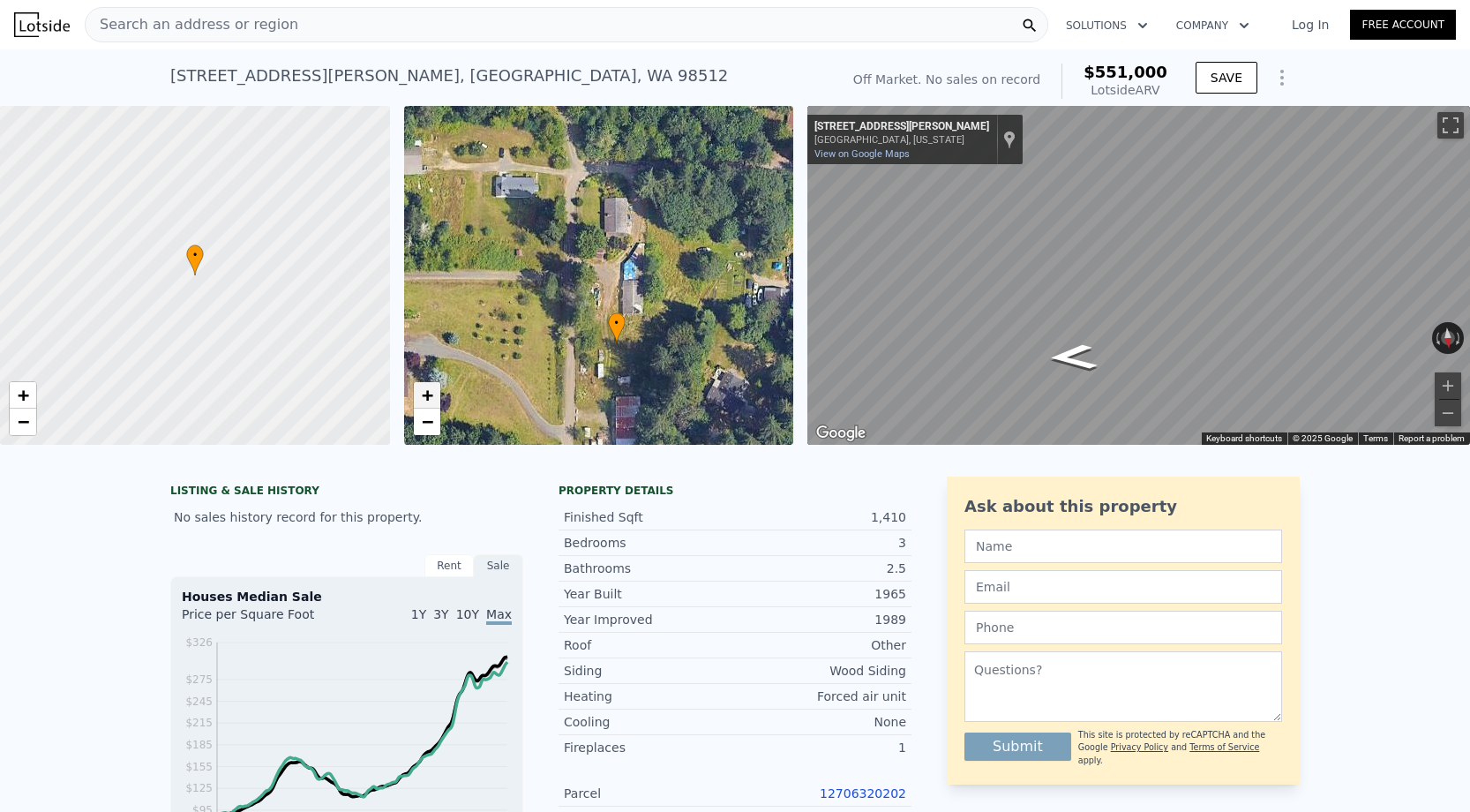
click at [426, 403] on span "+" at bounding box center [427, 394] width 11 height 22
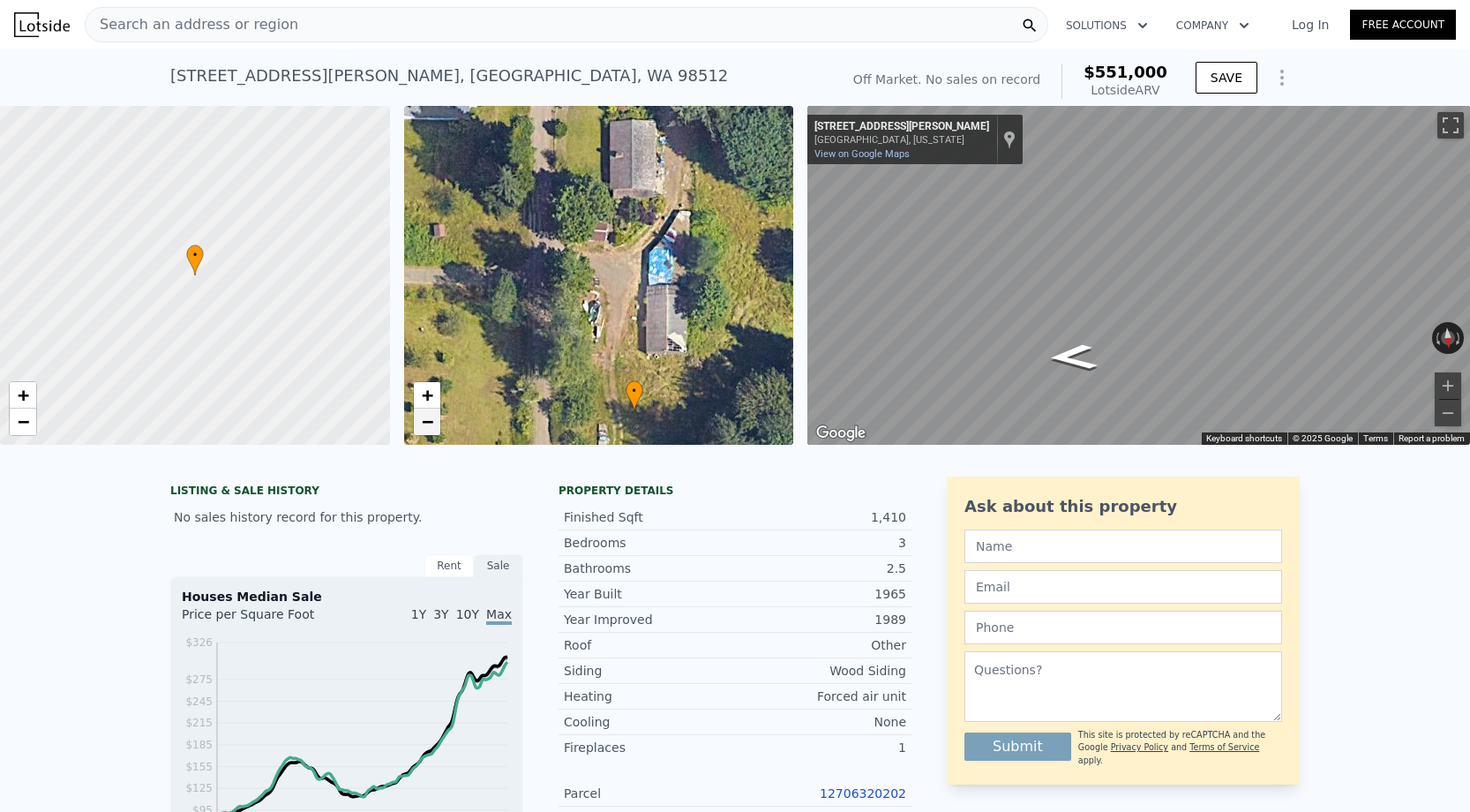
click at [428, 424] on span "−" at bounding box center [427, 421] width 11 height 22
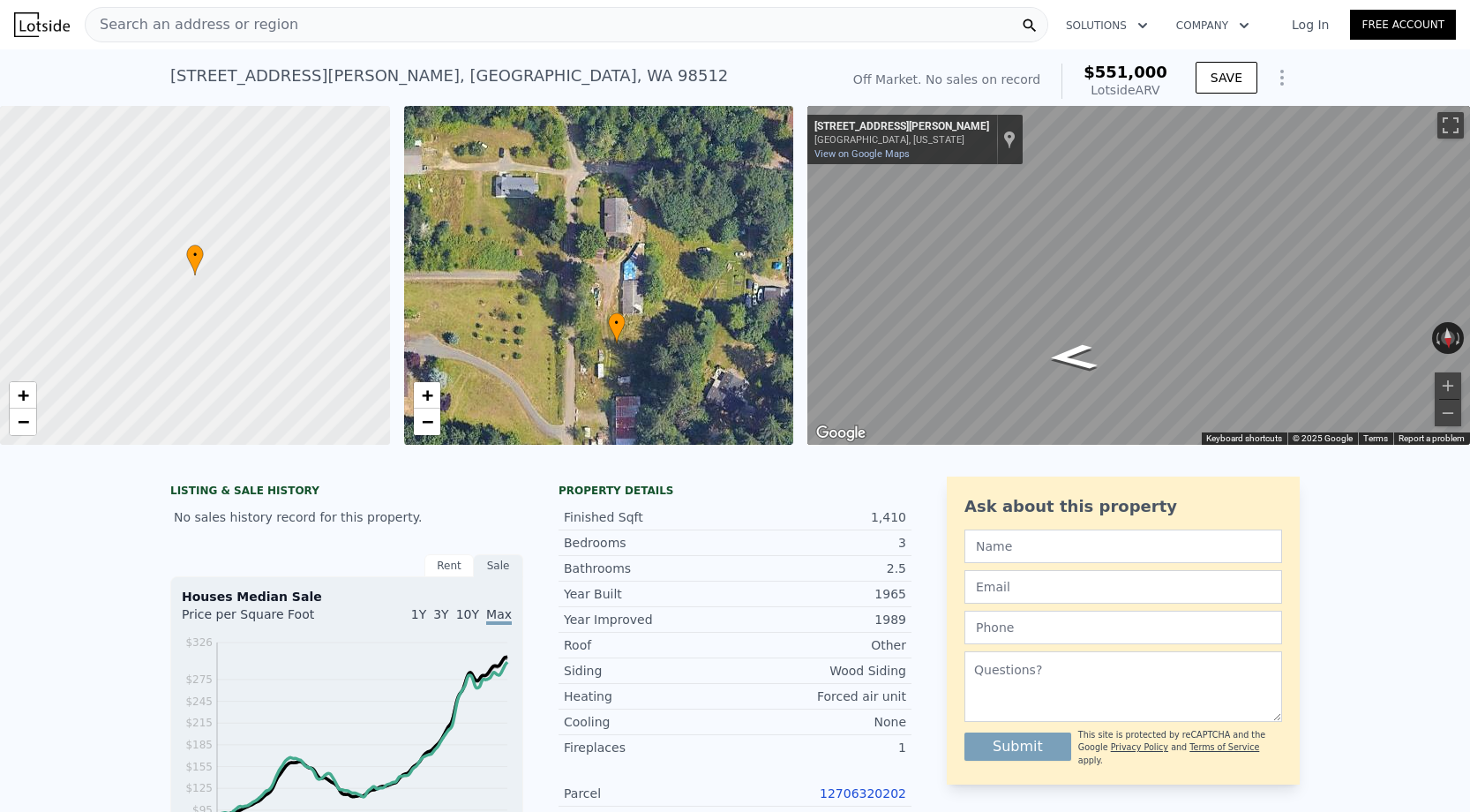
click at [224, 77] on div "5140 Kinney Rd SW , Thurston County , WA 98512" at bounding box center [449, 76] width 558 height 25
copy div "5140 Kinney Rd SW , Thurston County , WA 98512 No sales on record (~ARV $551k )"
click at [28, 418] on span "−" at bounding box center [23, 421] width 11 height 22
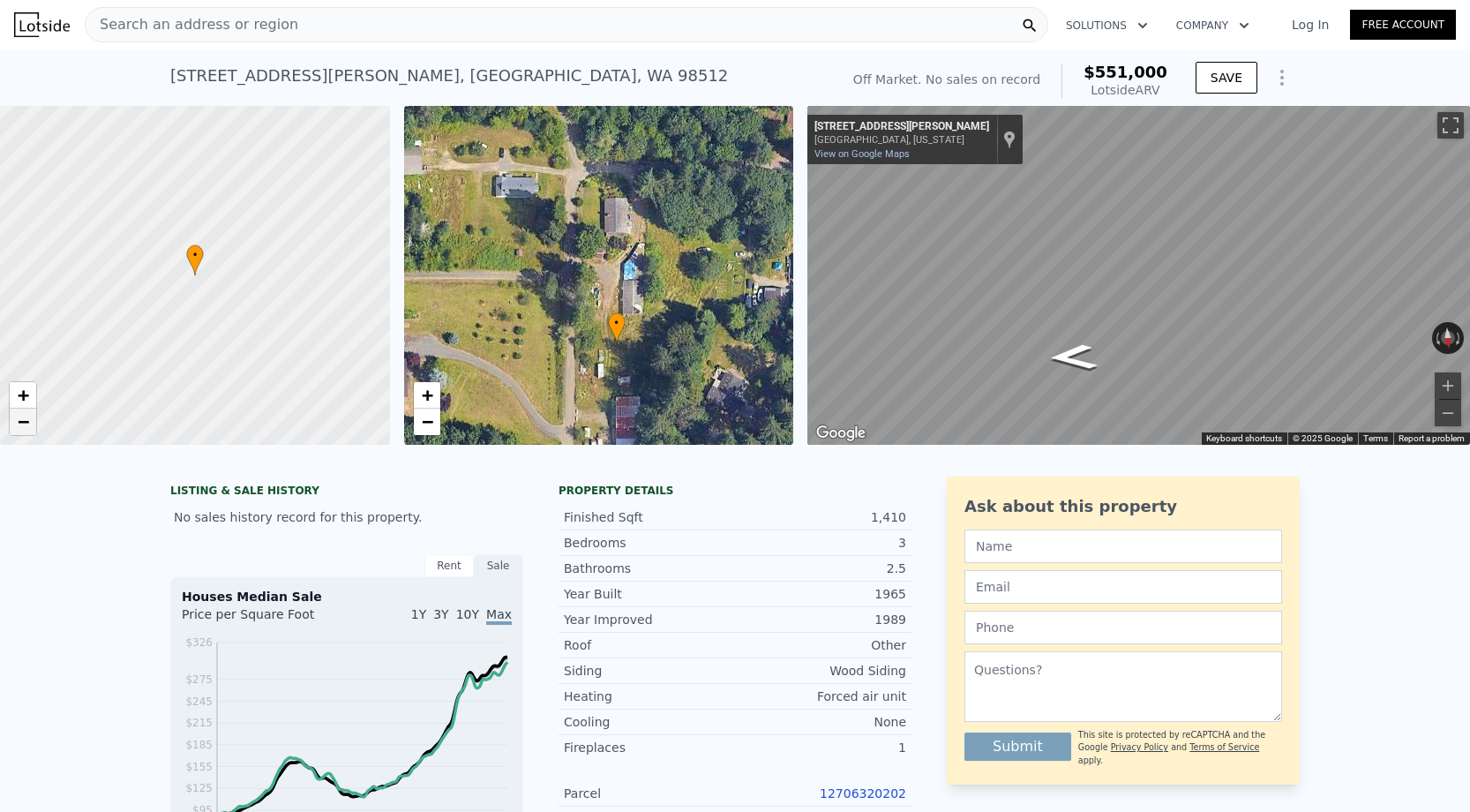
click at [28, 419] on span "−" at bounding box center [23, 421] width 11 height 22
drag, startPoint x: 167, startPoint y: 281, endPoint x: 74, endPoint y: 397, distance: 148.7
click at [74, 397] on div at bounding box center [193, 276] width 468 height 406
click at [26, 423] on span "−" at bounding box center [23, 421] width 11 height 22
click at [26, 395] on span "+" at bounding box center [23, 394] width 11 height 22
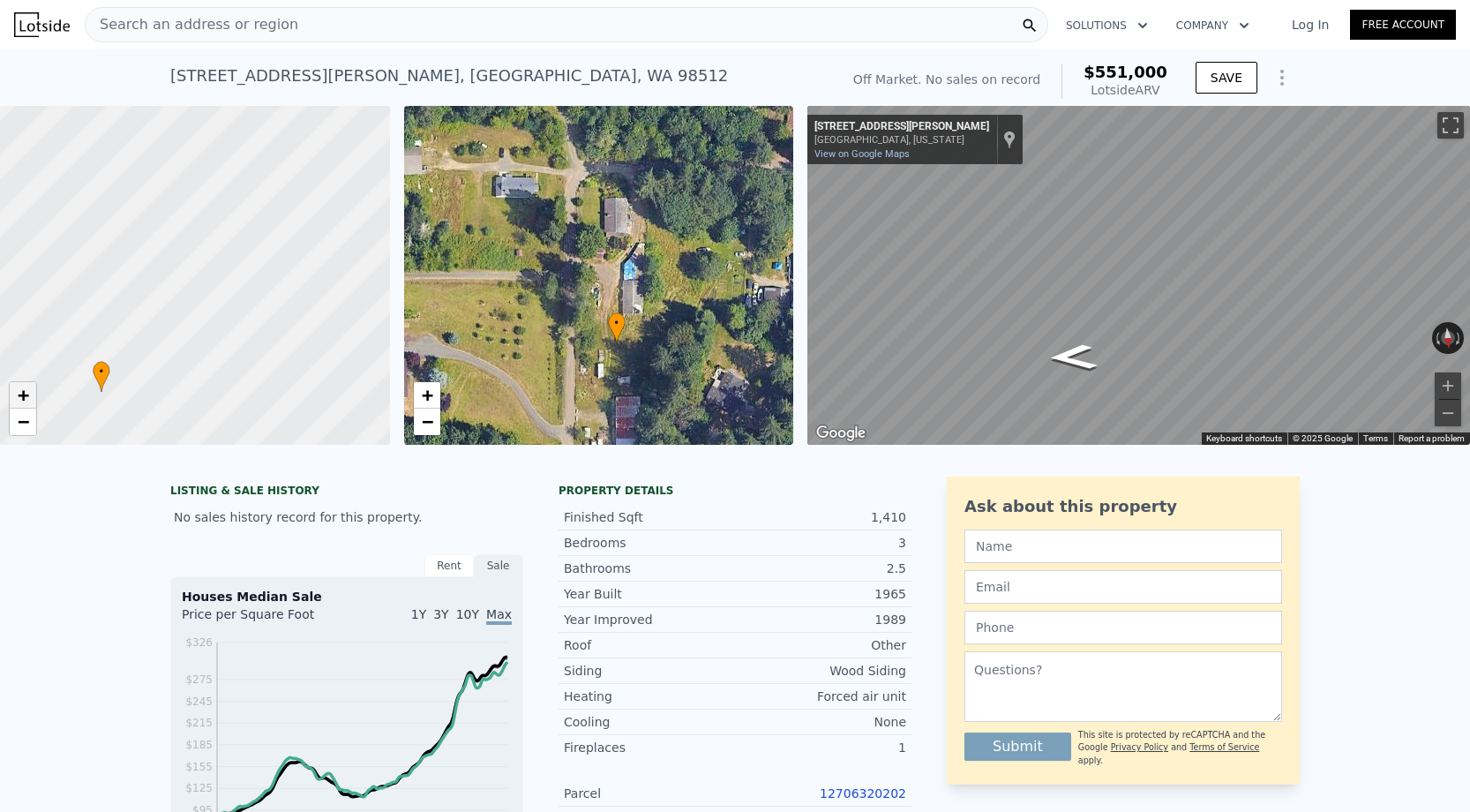
click at [26, 395] on span "+" at bounding box center [23, 394] width 11 height 22
drag, startPoint x: 112, startPoint y: 313, endPoint x: 195, endPoint y: 237, distance: 112.5
click at [195, 237] on div at bounding box center [194, 275] width 468 height 406
click at [25, 397] on span "+" at bounding box center [23, 394] width 11 height 22
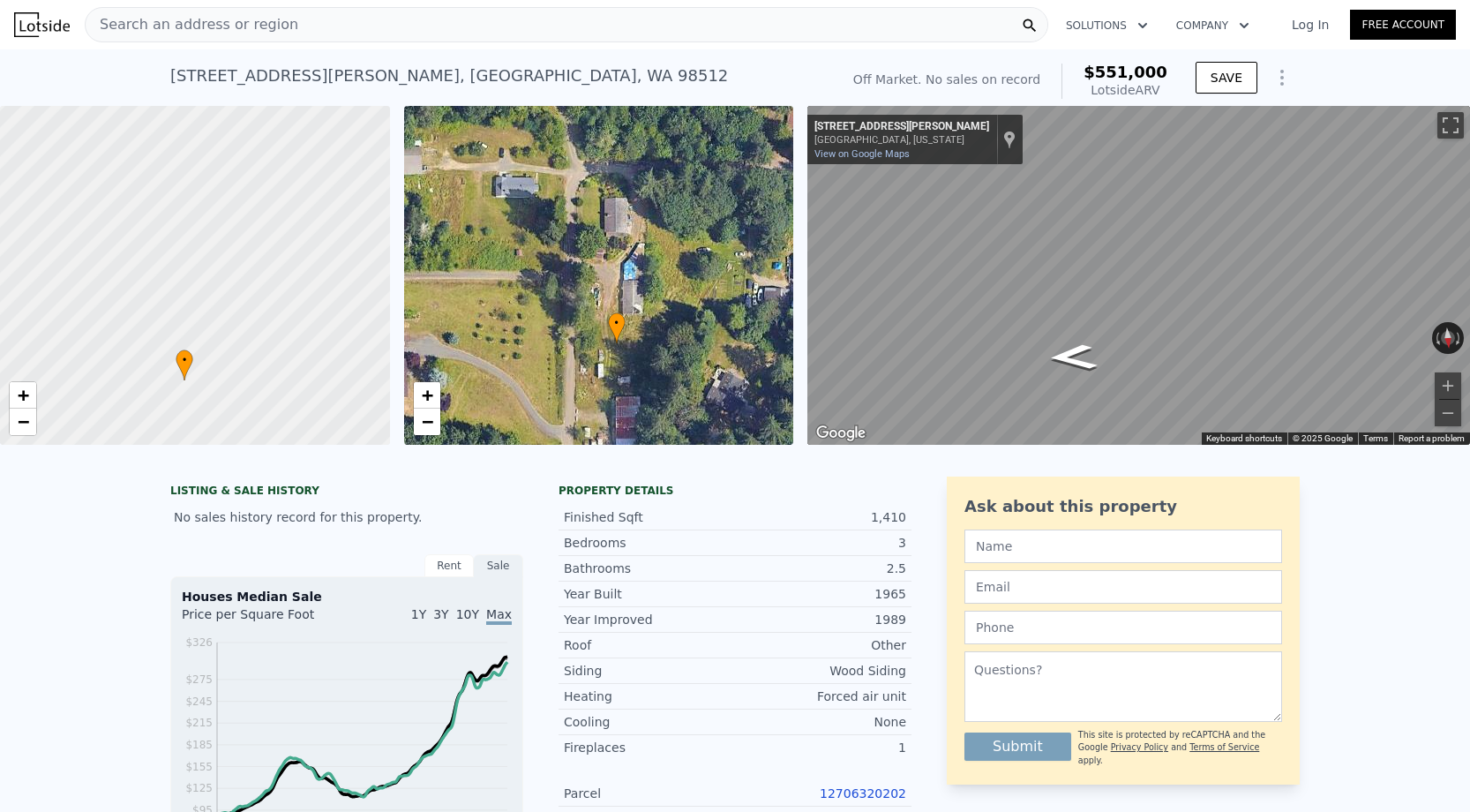
drag, startPoint x: 105, startPoint y: 338, endPoint x: 152, endPoint y: 220, distance: 127.0
click at [152, 220] on div at bounding box center [206, 254] width 468 height 406
click at [33, 430] on link "−" at bounding box center [23, 422] width 27 height 27
click at [29, 404] on span "+" at bounding box center [23, 394] width 11 height 22
click at [29, 403] on span "+" at bounding box center [23, 394] width 11 height 22
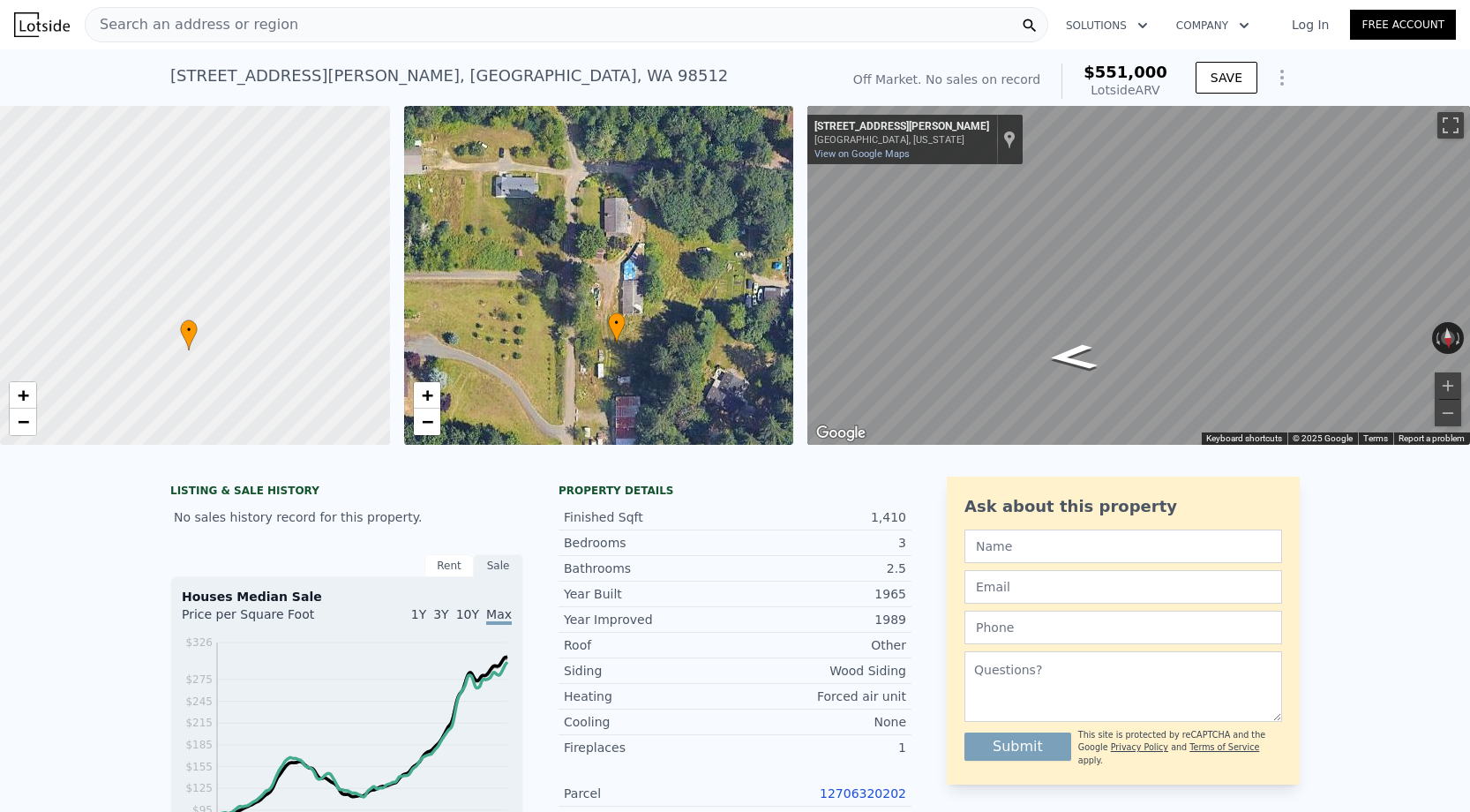
drag, startPoint x: 199, startPoint y: 361, endPoint x: 165, endPoint y: 384, distance: 41.0
click at [165, 384] on div at bounding box center [194, 275] width 468 height 406
click at [22, 426] on span "−" at bounding box center [23, 421] width 11 height 22
click at [36, 393] on div "+ −" at bounding box center [23, 408] width 29 height 55
click at [29, 394] on span "+" at bounding box center [23, 394] width 11 height 22
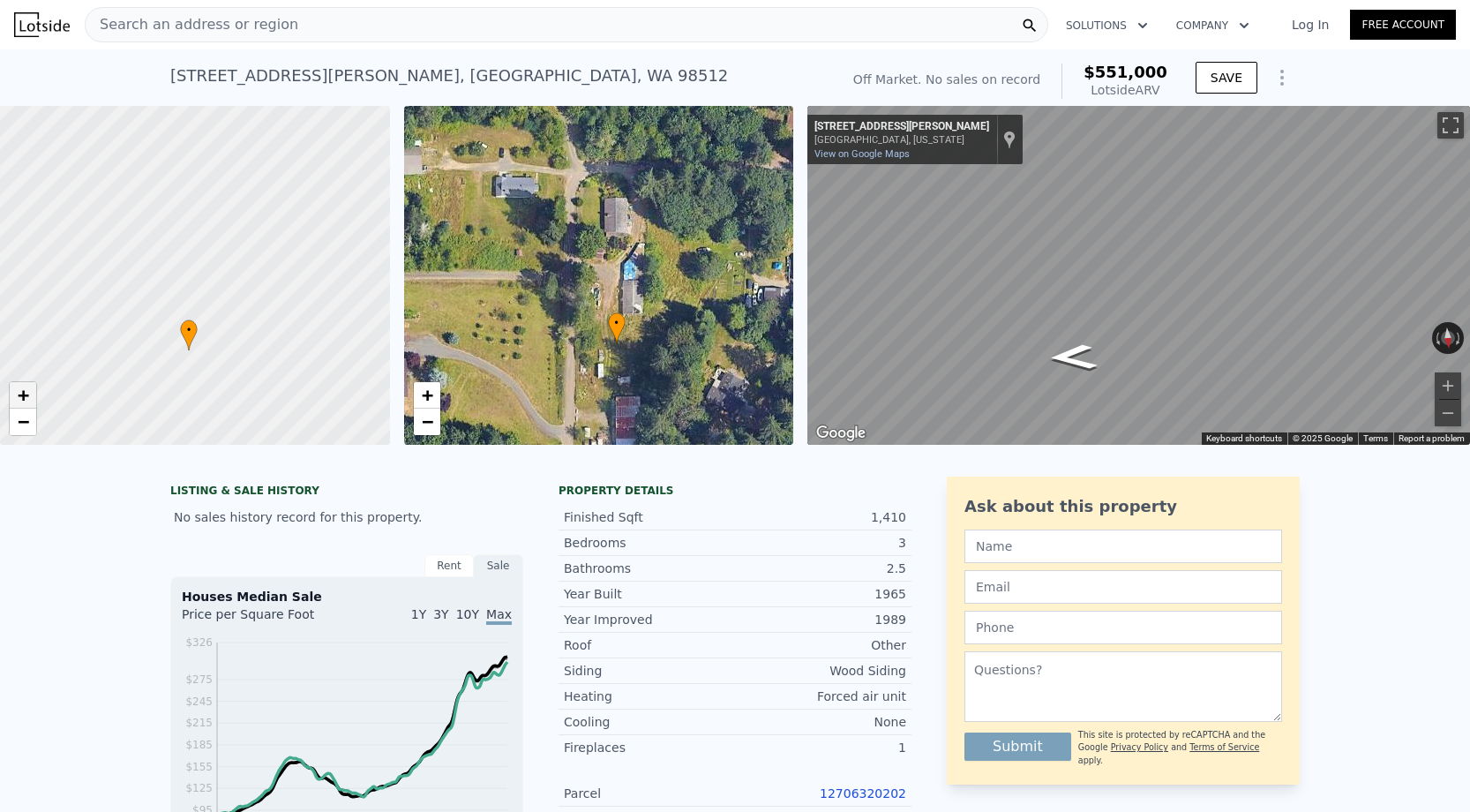
click at [26, 398] on span "+" at bounding box center [23, 394] width 11 height 22
drag, startPoint x: 211, startPoint y: 355, endPoint x: 131, endPoint y: 318, distance: 88.1
click at [131, 318] on div at bounding box center [194, 276] width 468 height 406
drag, startPoint x: 151, startPoint y: 340, endPoint x: 172, endPoint y: 324, distance: 26.4
click at [172, 324] on div at bounding box center [194, 275] width 468 height 406
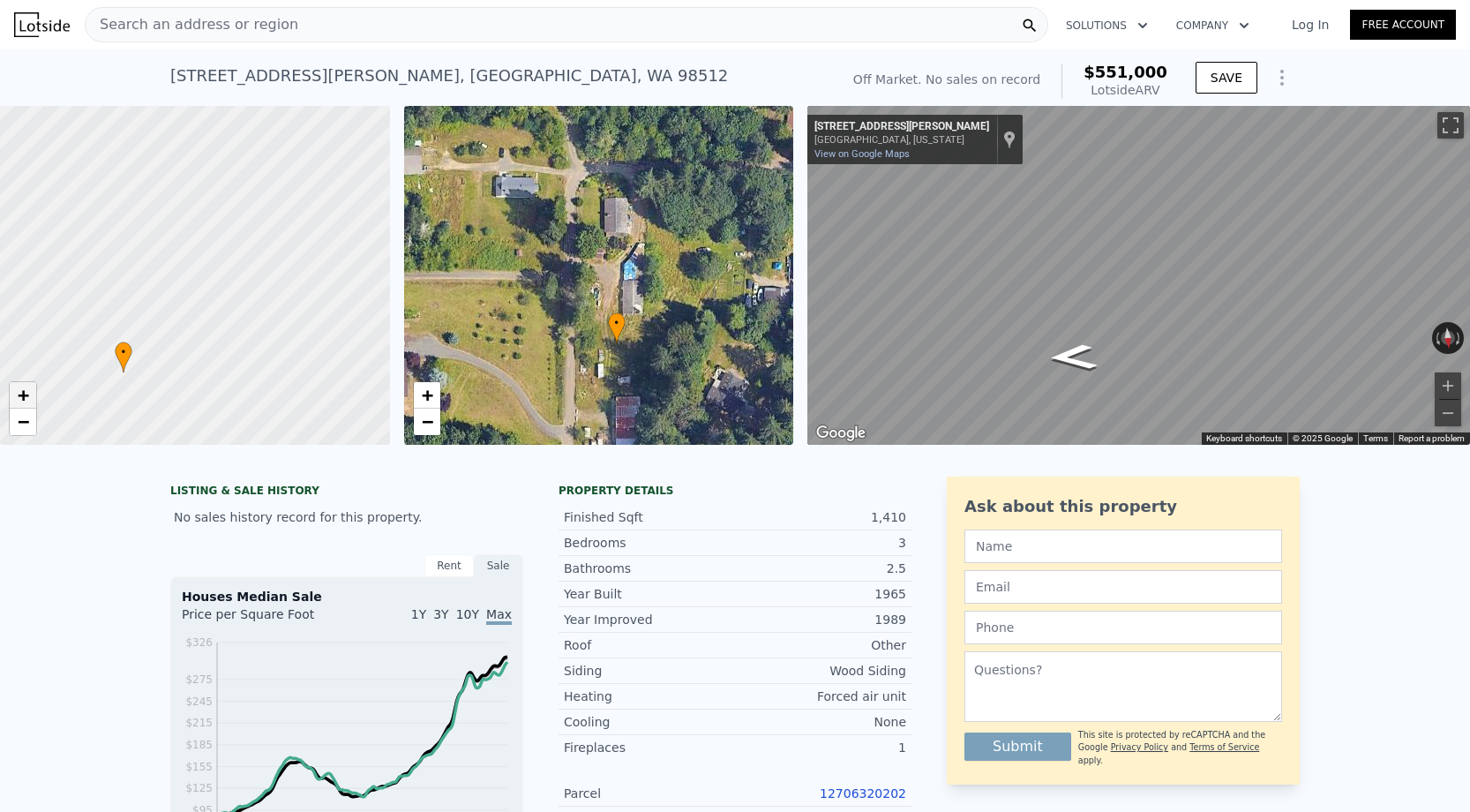
click at [28, 403] on span "+" at bounding box center [23, 394] width 11 height 22
click at [29, 427] on span "−" at bounding box center [23, 421] width 11 height 22
click at [22, 396] on span "+" at bounding box center [23, 394] width 11 height 22
drag, startPoint x: 131, startPoint y: 346, endPoint x: 215, endPoint y: 237, distance: 137.6
click at [215, 237] on div at bounding box center [194, 275] width 468 height 406
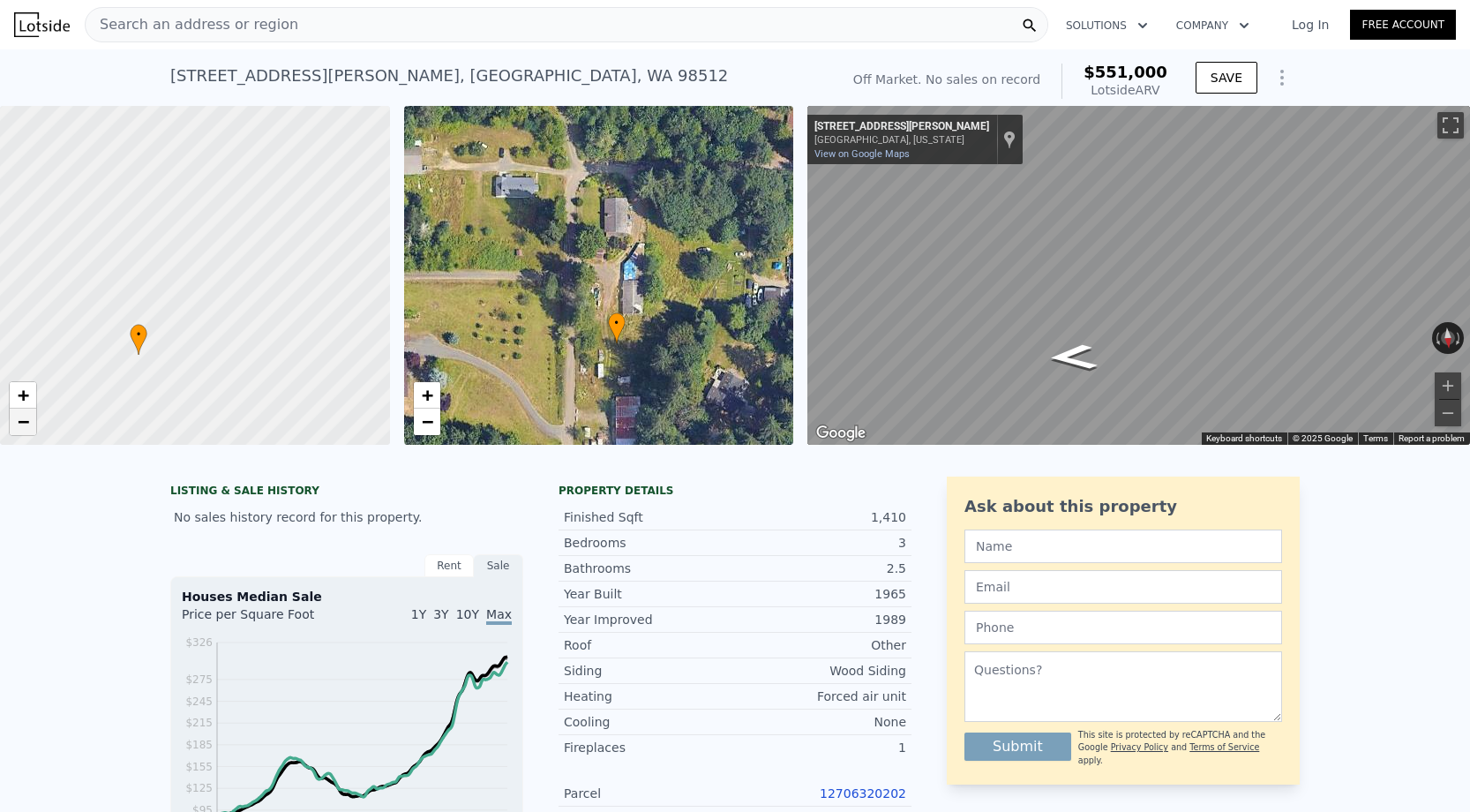
click at [24, 420] on span "−" at bounding box center [23, 421] width 11 height 22
click at [25, 402] on span "+" at bounding box center [23, 394] width 11 height 22
click at [324, 20] on div "Search an address or region" at bounding box center [566, 24] width 963 height 35
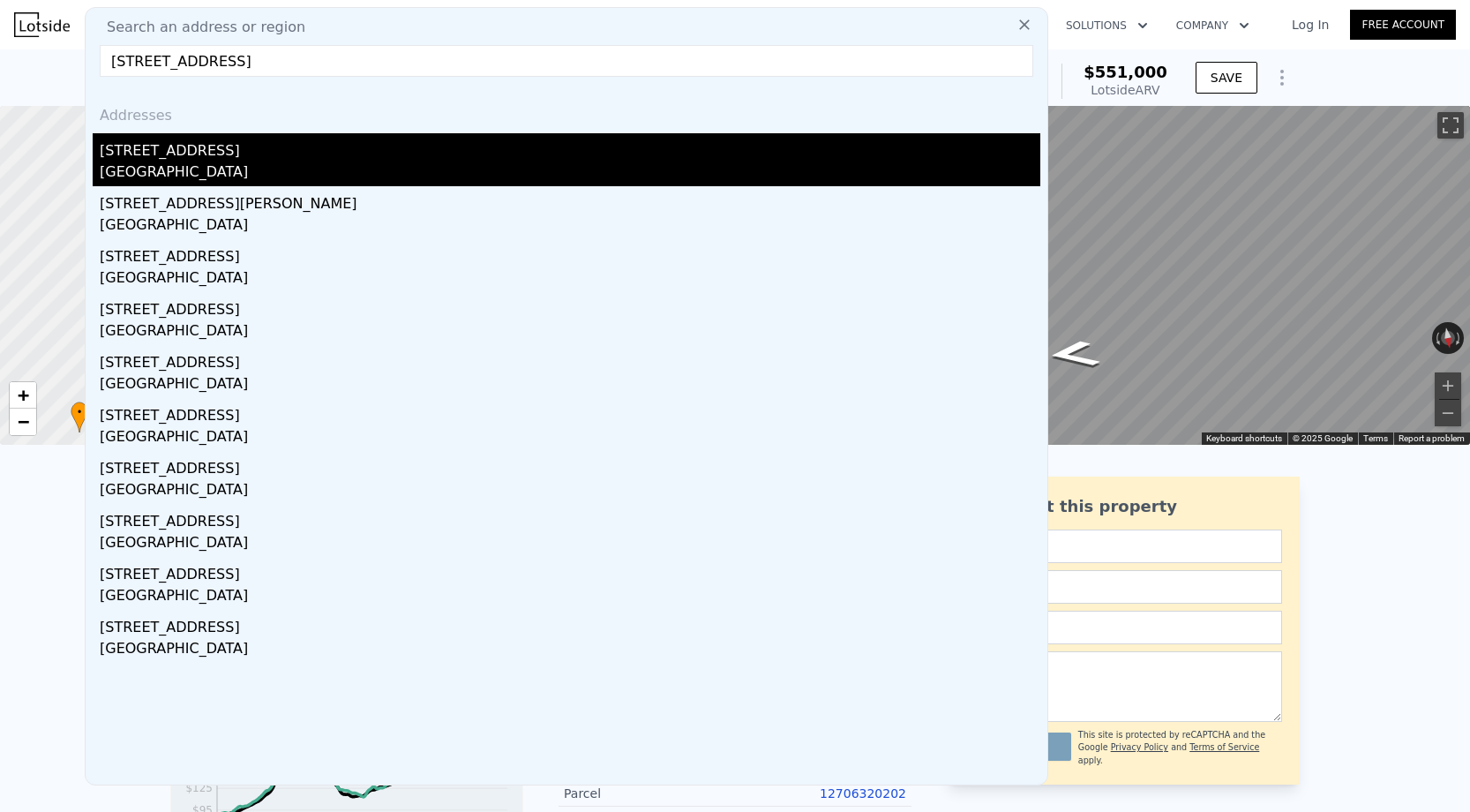
type input "10915 State Ave, Marysville, WA 98271"
click at [289, 164] on div "Marysville, WA 98271" at bounding box center [569, 174] width 940 height 25
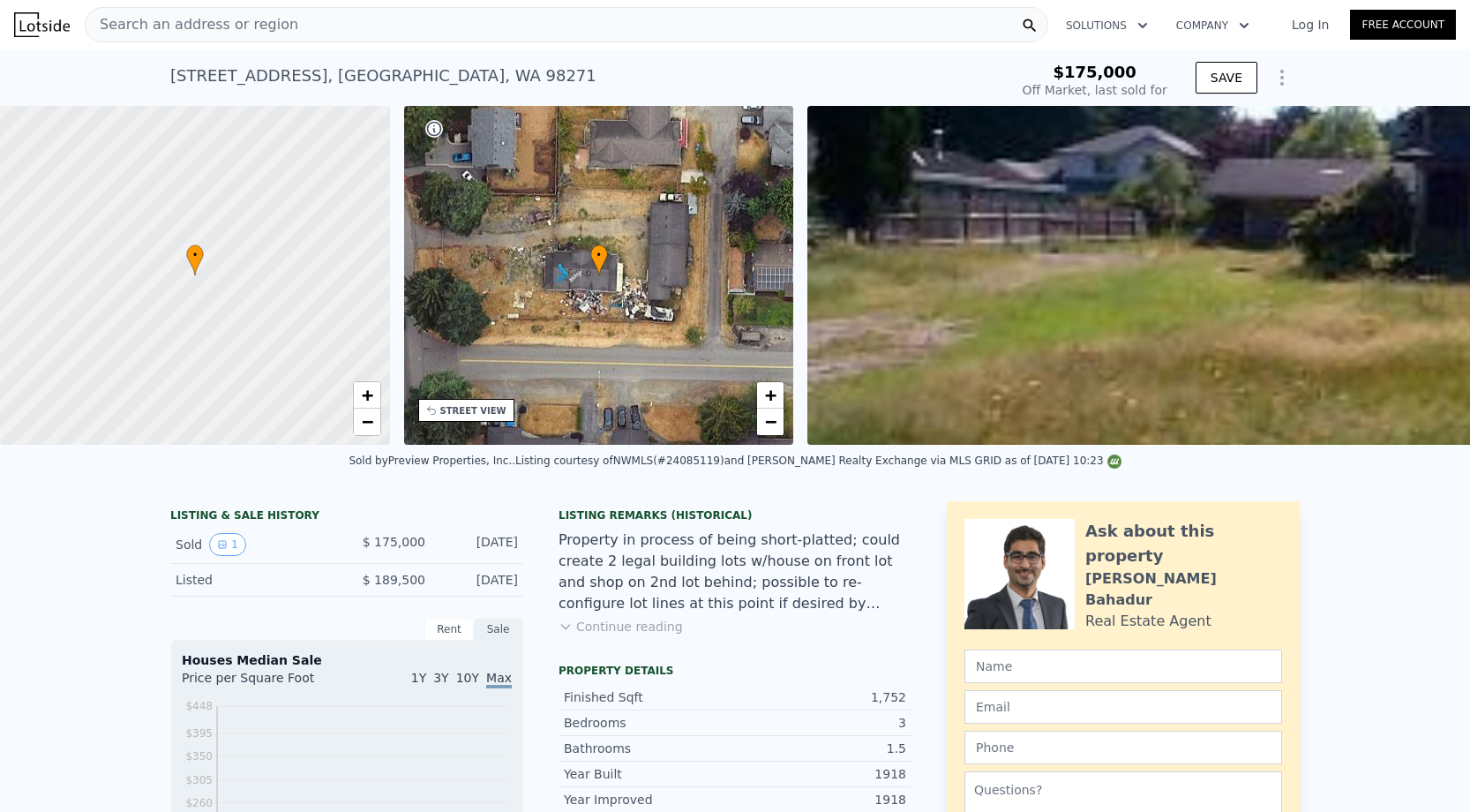
click at [1279, 65] on button "Show Options" at bounding box center [1282, 77] width 35 height 35
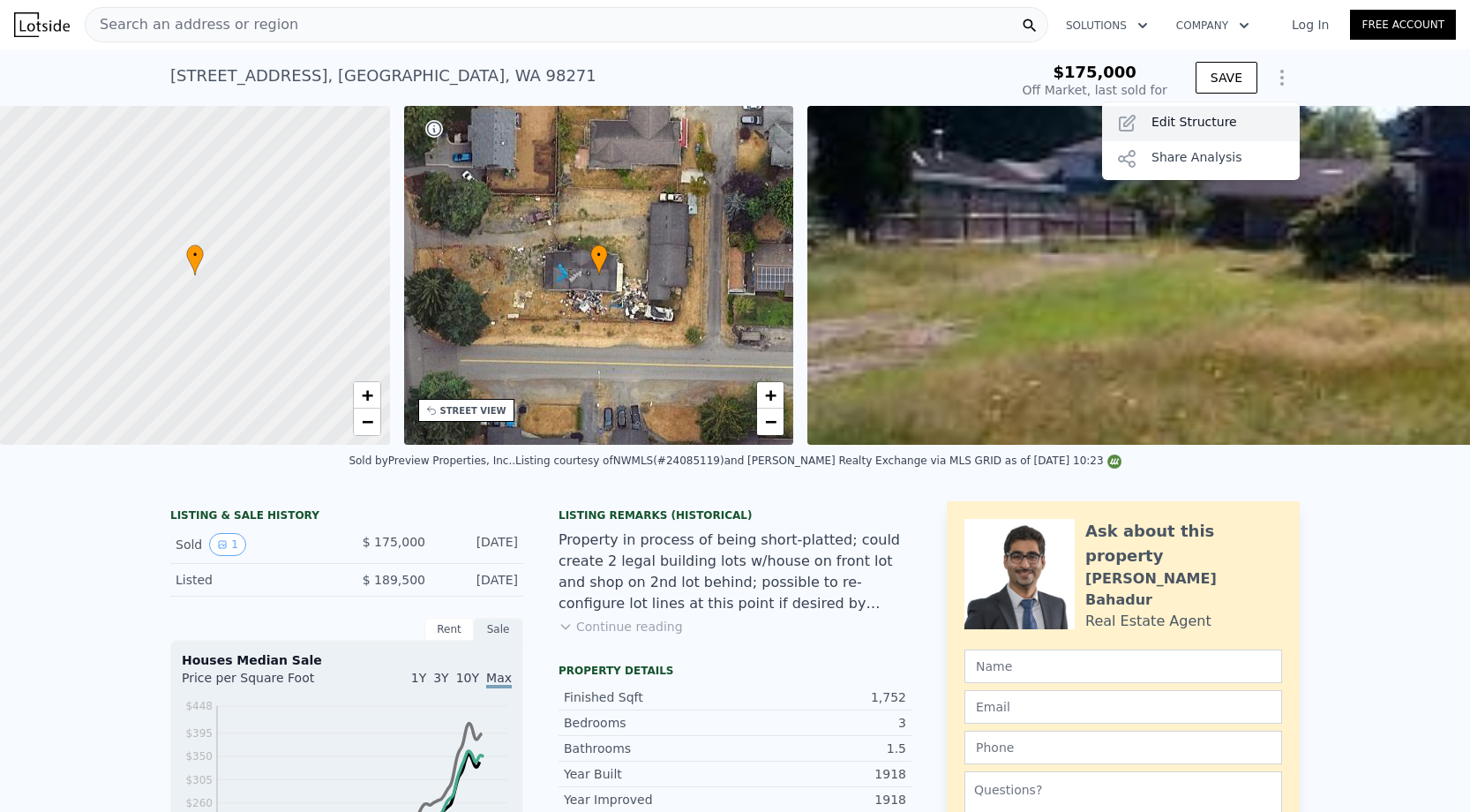
click at [1196, 132] on div "Edit Structure" at bounding box center [1200, 123] width 198 height 35
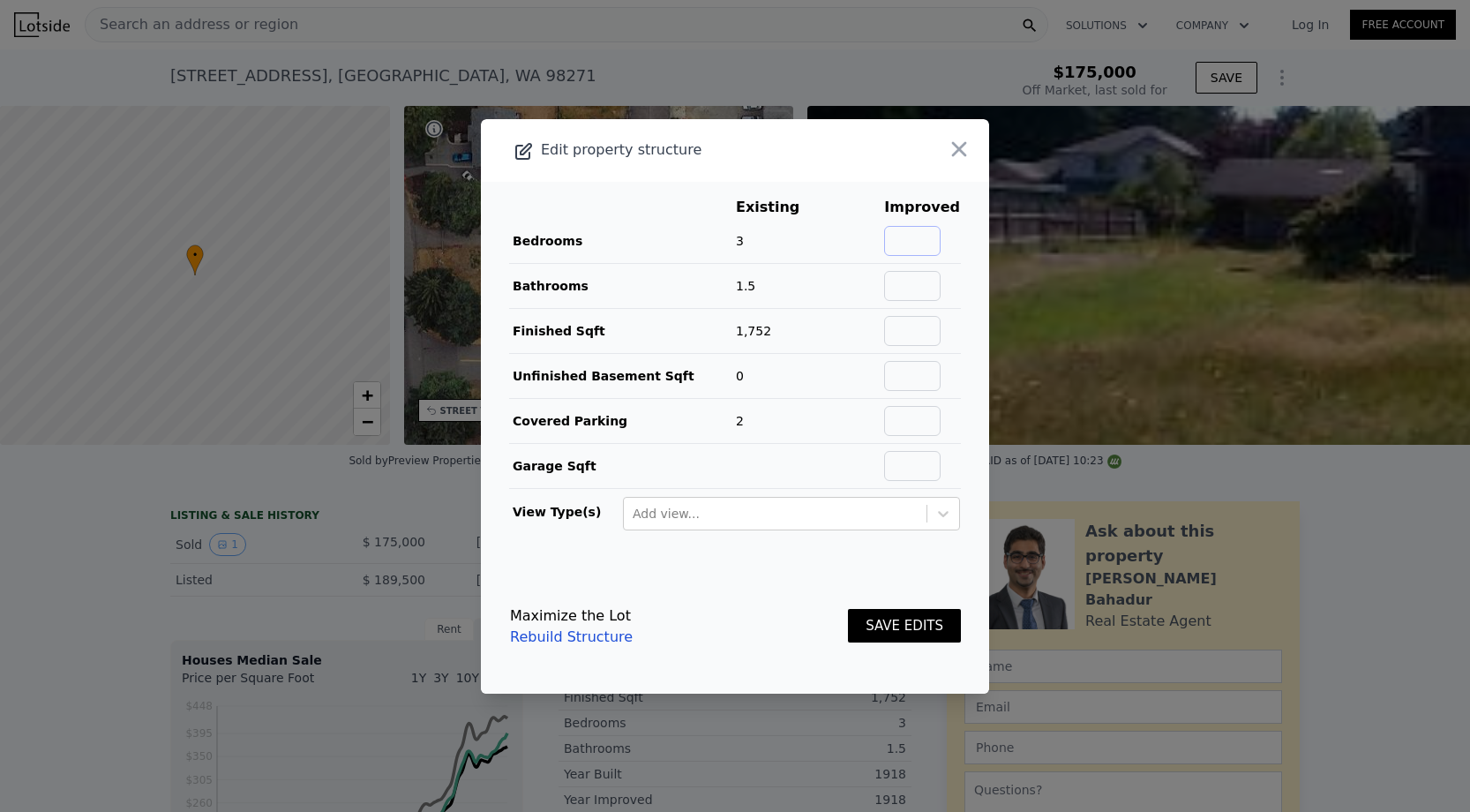
click at [940, 226] on input "text" at bounding box center [911, 240] width 56 height 30
type input "3"
click at [913, 286] on input "text" at bounding box center [911, 285] width 56 height 30
type input "1.5"
click at [907, 329] on input "text" at bounding box center [911, 330] width 56 height 30
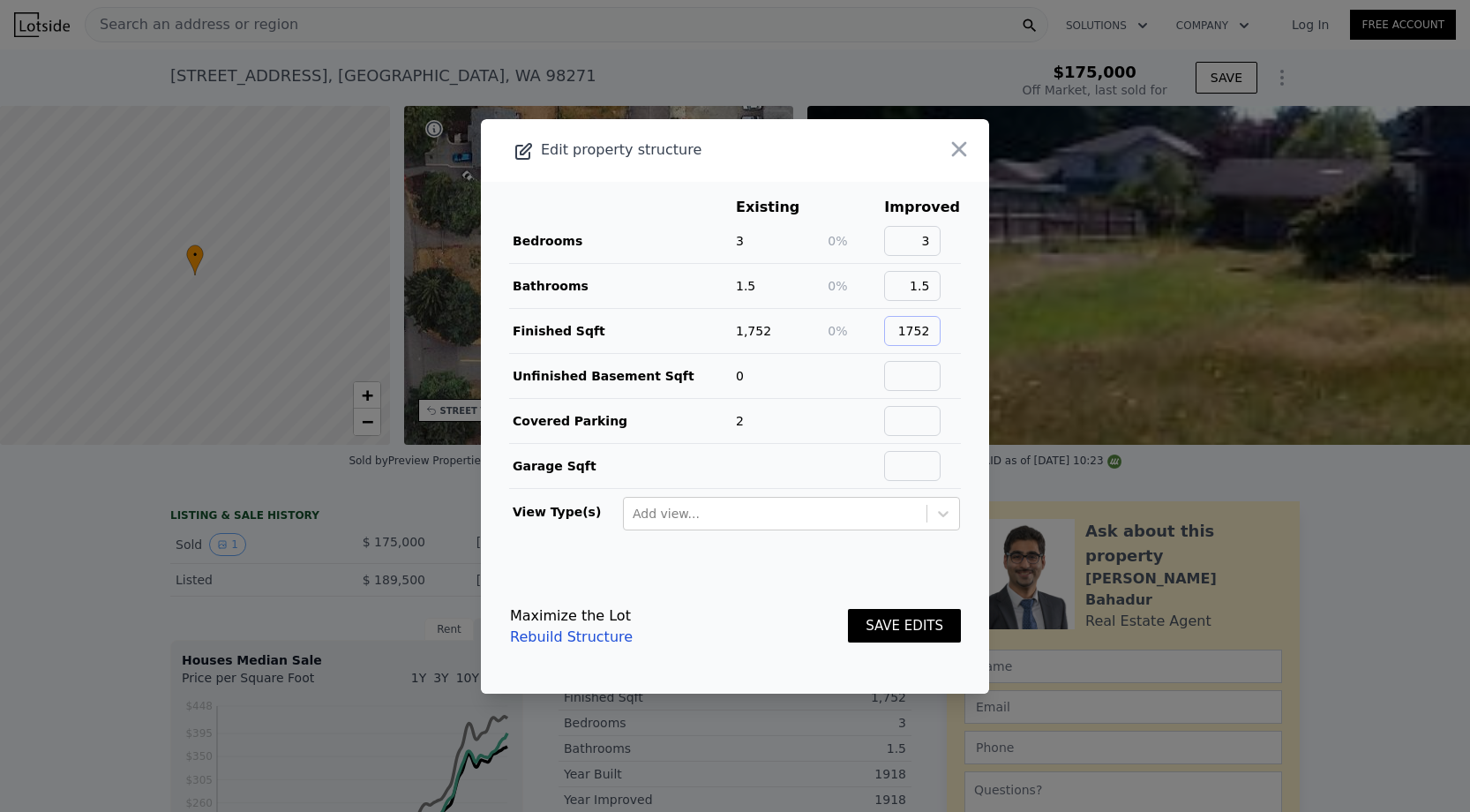
type input "1752"
click at [914, 362] on input "text" at bounding box center [911, 375] width 56 height 30
type input "0"
click at [940, 416] on input "text" at bounding box center [911, 420] width 56 height 30
type input "2"
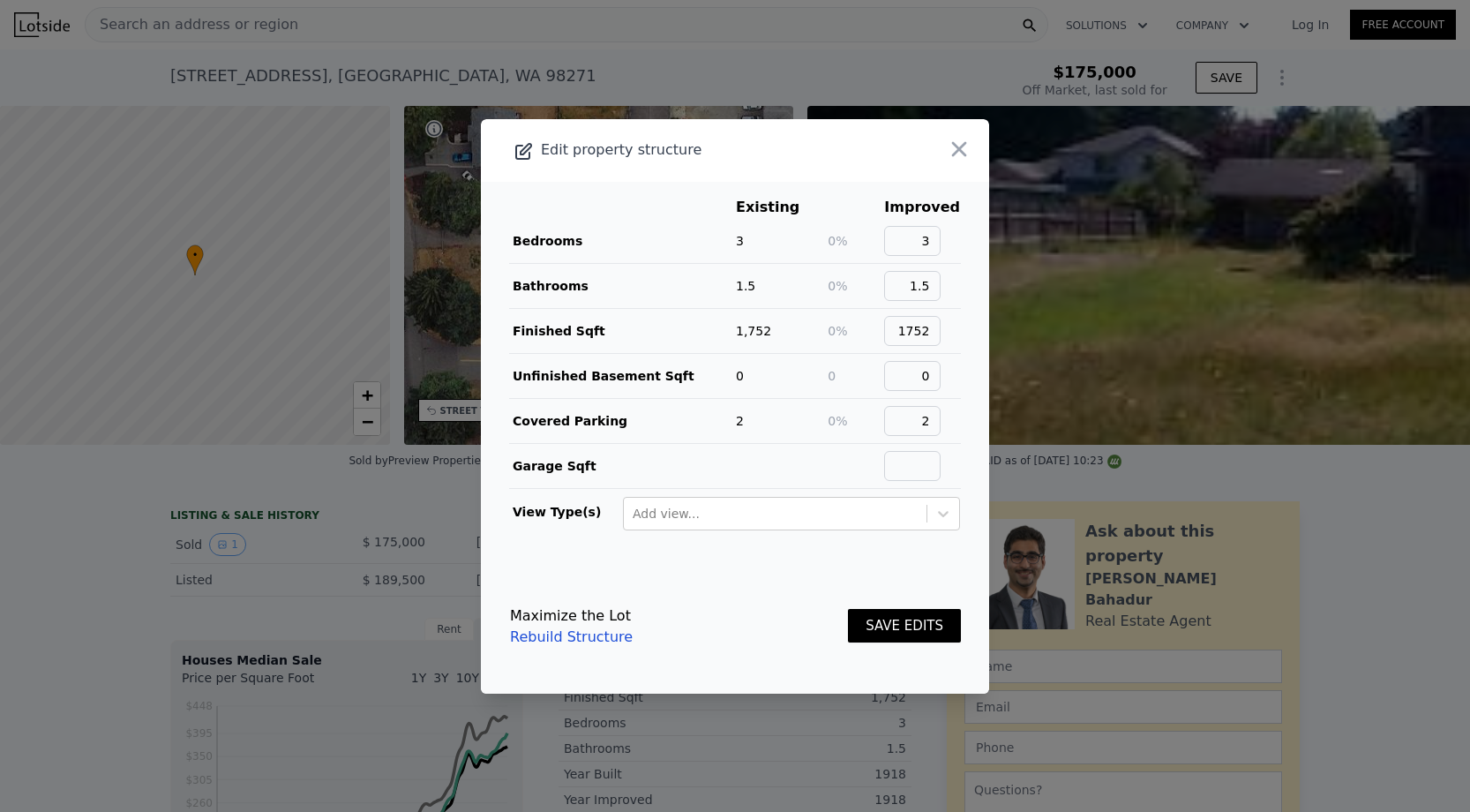
click at [898, 631] on button "SAVE EDITS" at bounding box center [904, 626] width 113 height 34
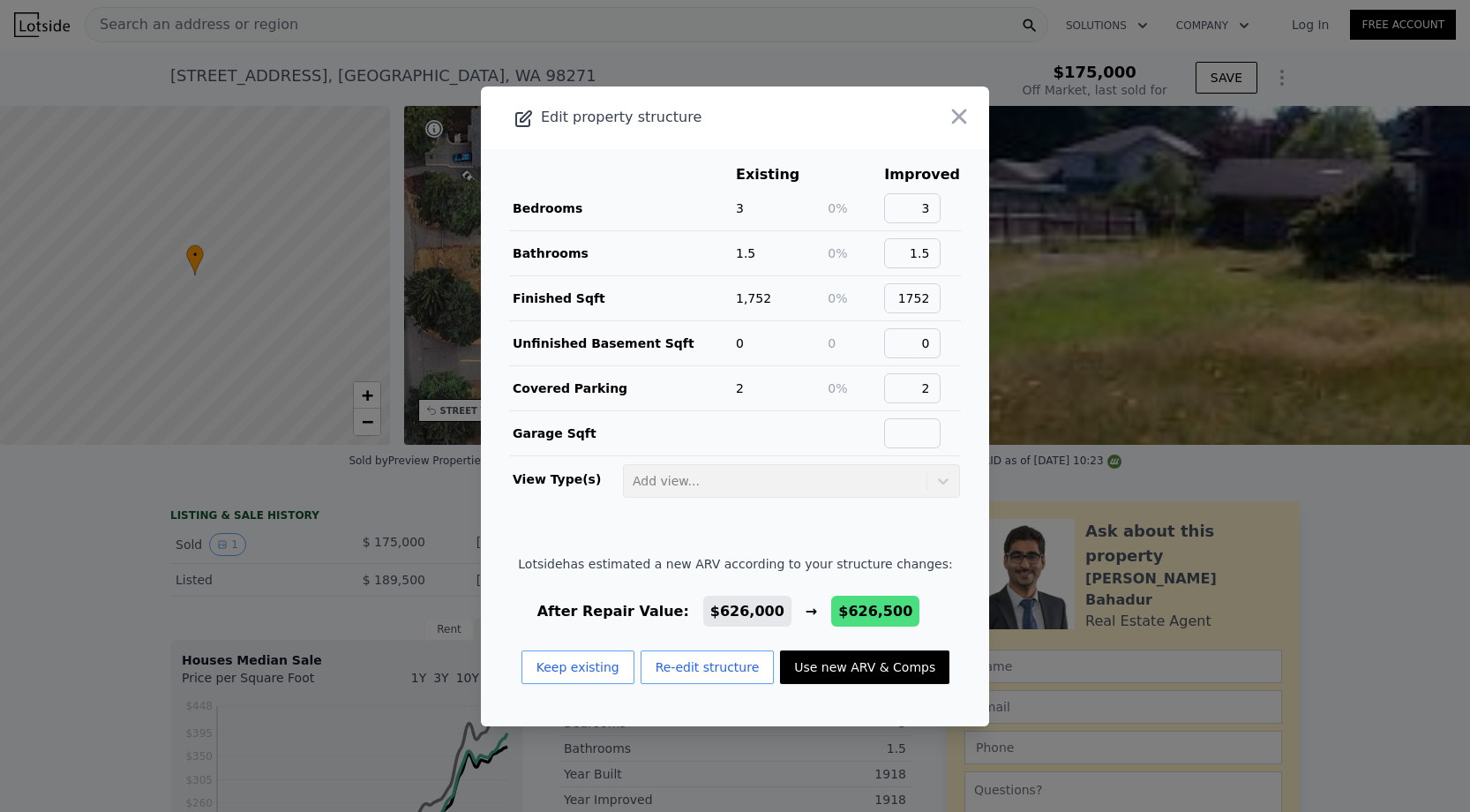
click at [832, 675] on button "Use new ARV & Comps" at bounding box center [864, 667] width 169 height 33
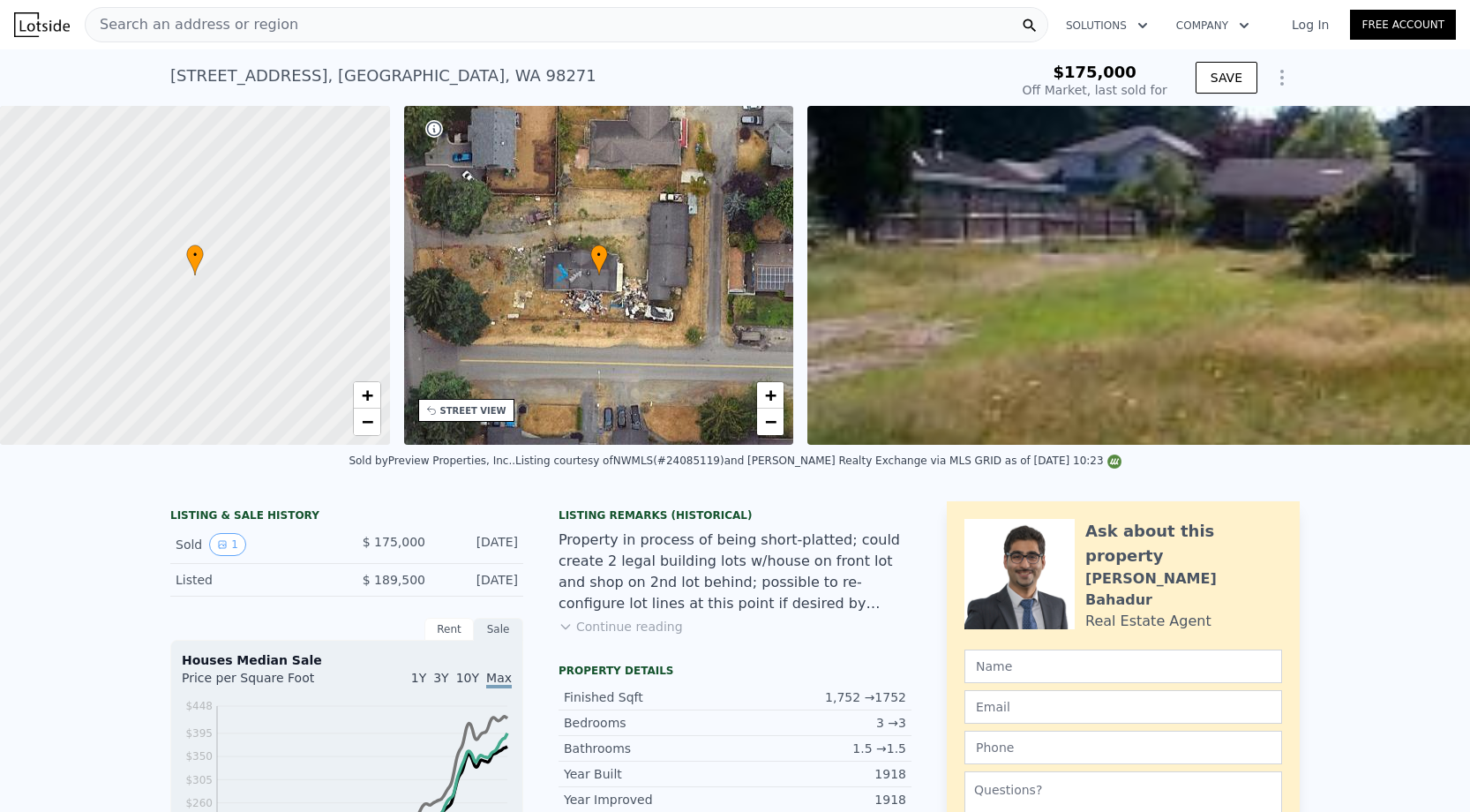
type input "$ 626,500"
type input "$ 391,448"
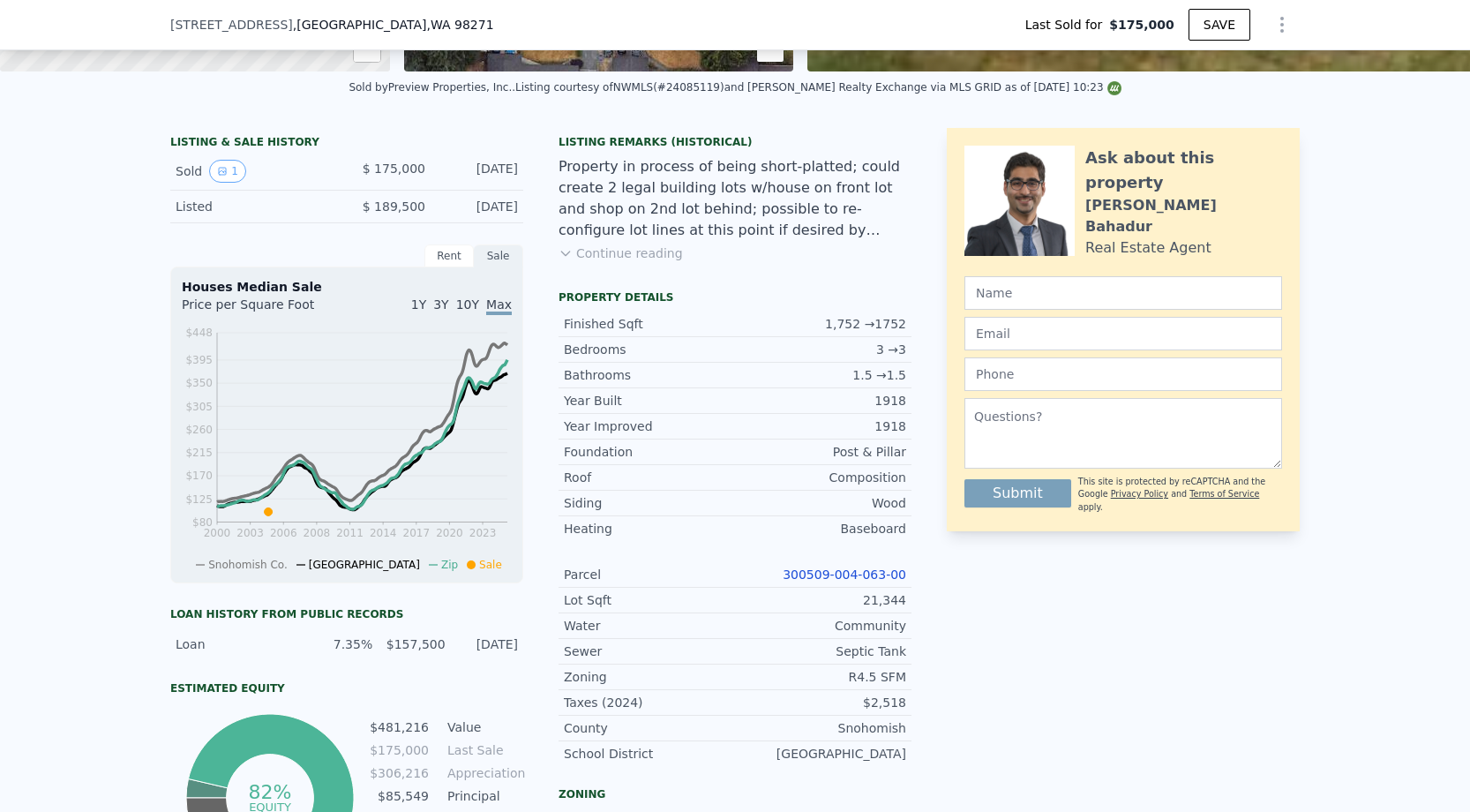
scroll to position [454, 0]
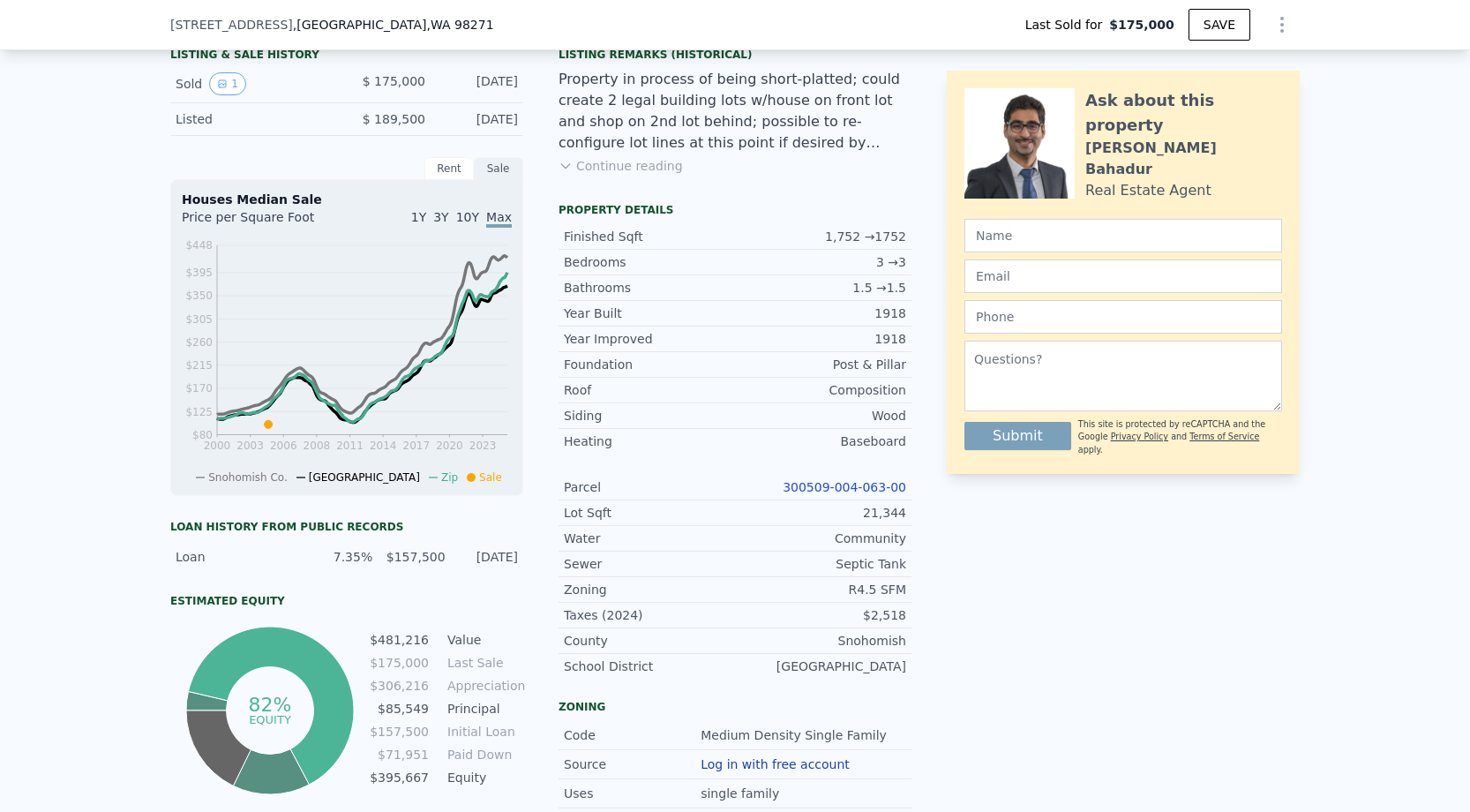
click at [847, 484] on link "300509-004-063-00" at bounding box center [844, 487] width 123 height 14
type input "$ 626,000"
type input "$ 390,985"
